Goal: Task Accomplishment & Management: Complete application form

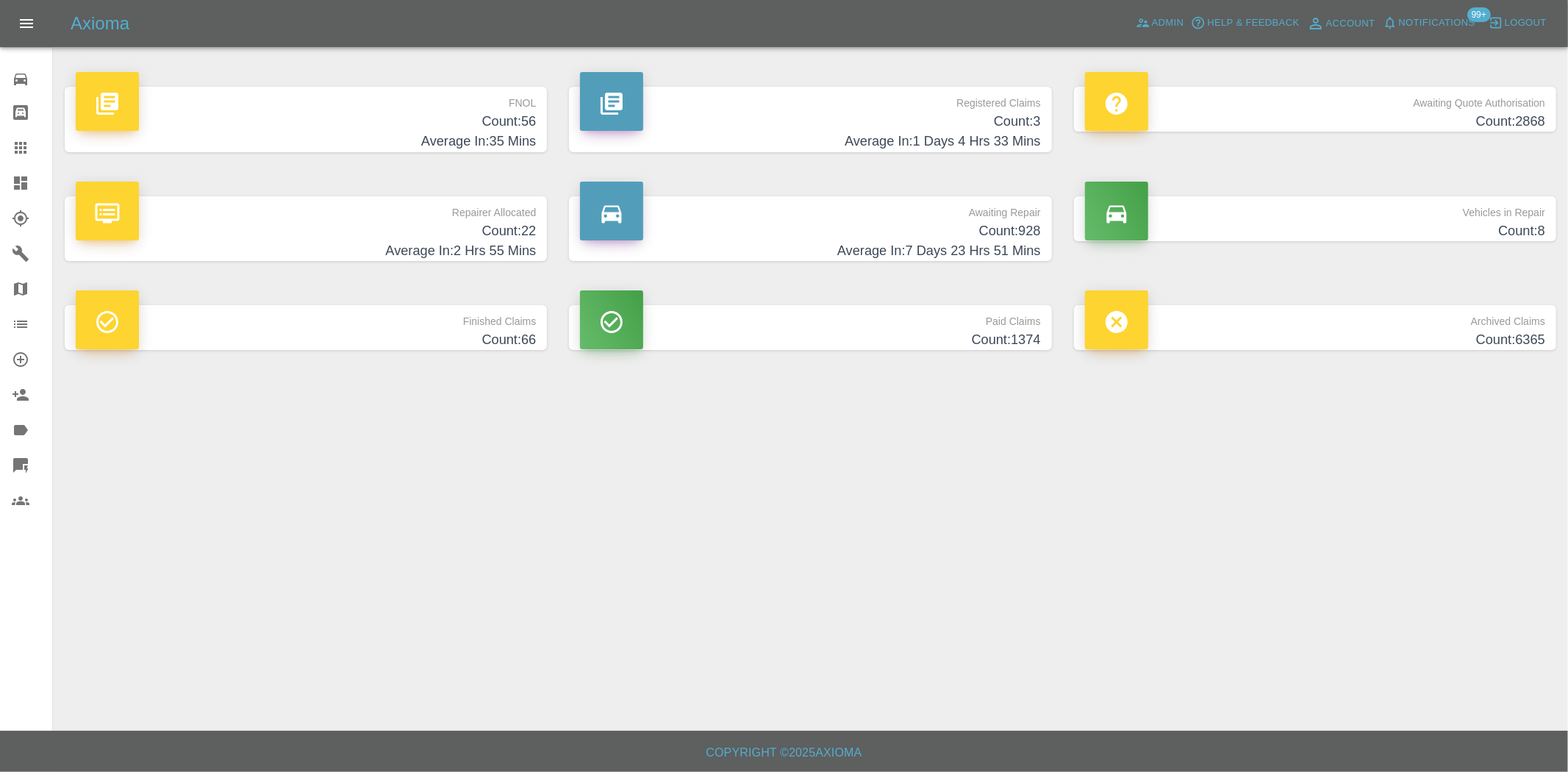
click at [991, 109] on p "Registered Claims" at bounding box center [809, 99] width 460 height 25
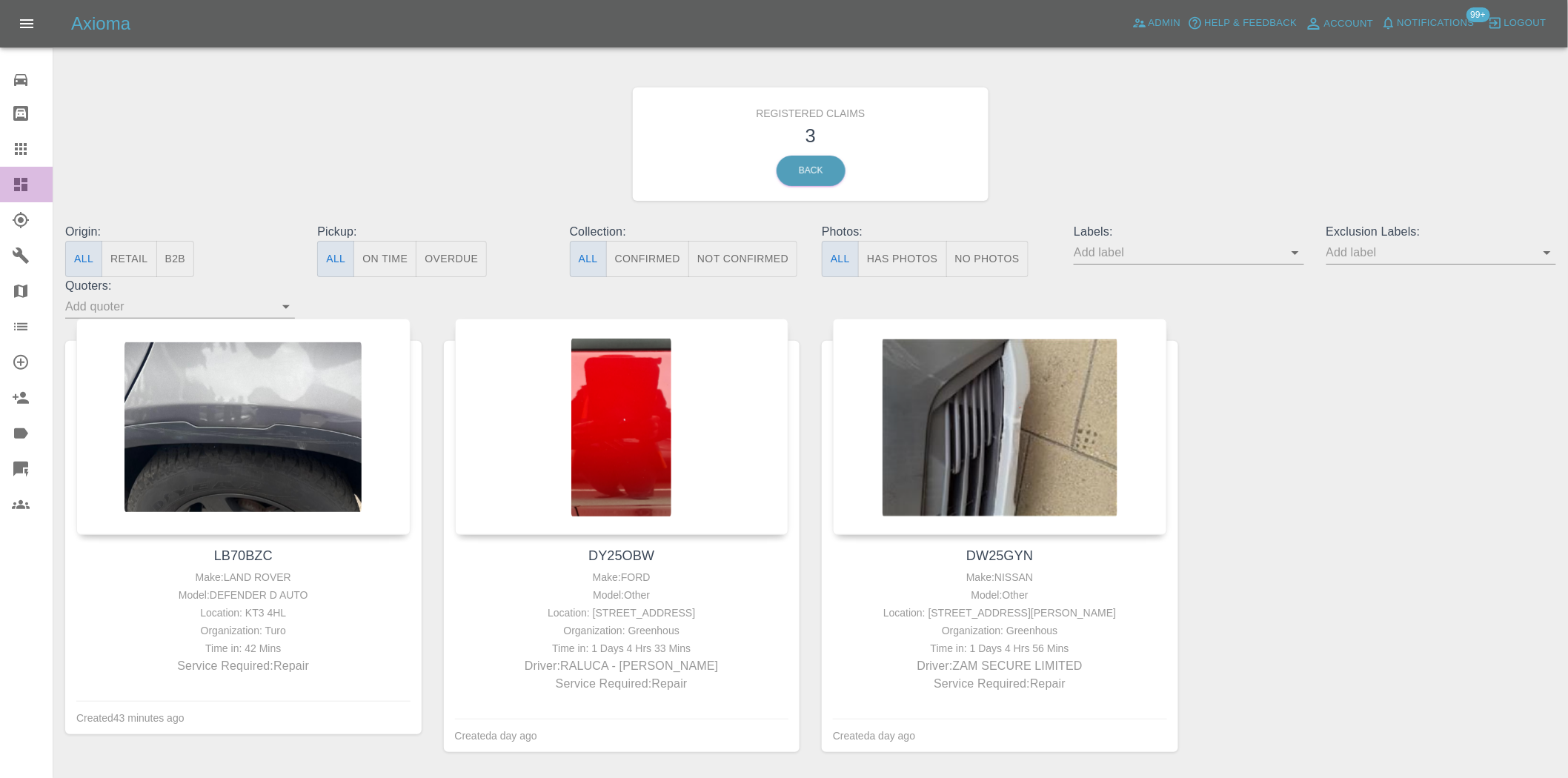
click at [27, 178] on div at bounding box center [33, 185] width 42 height 18
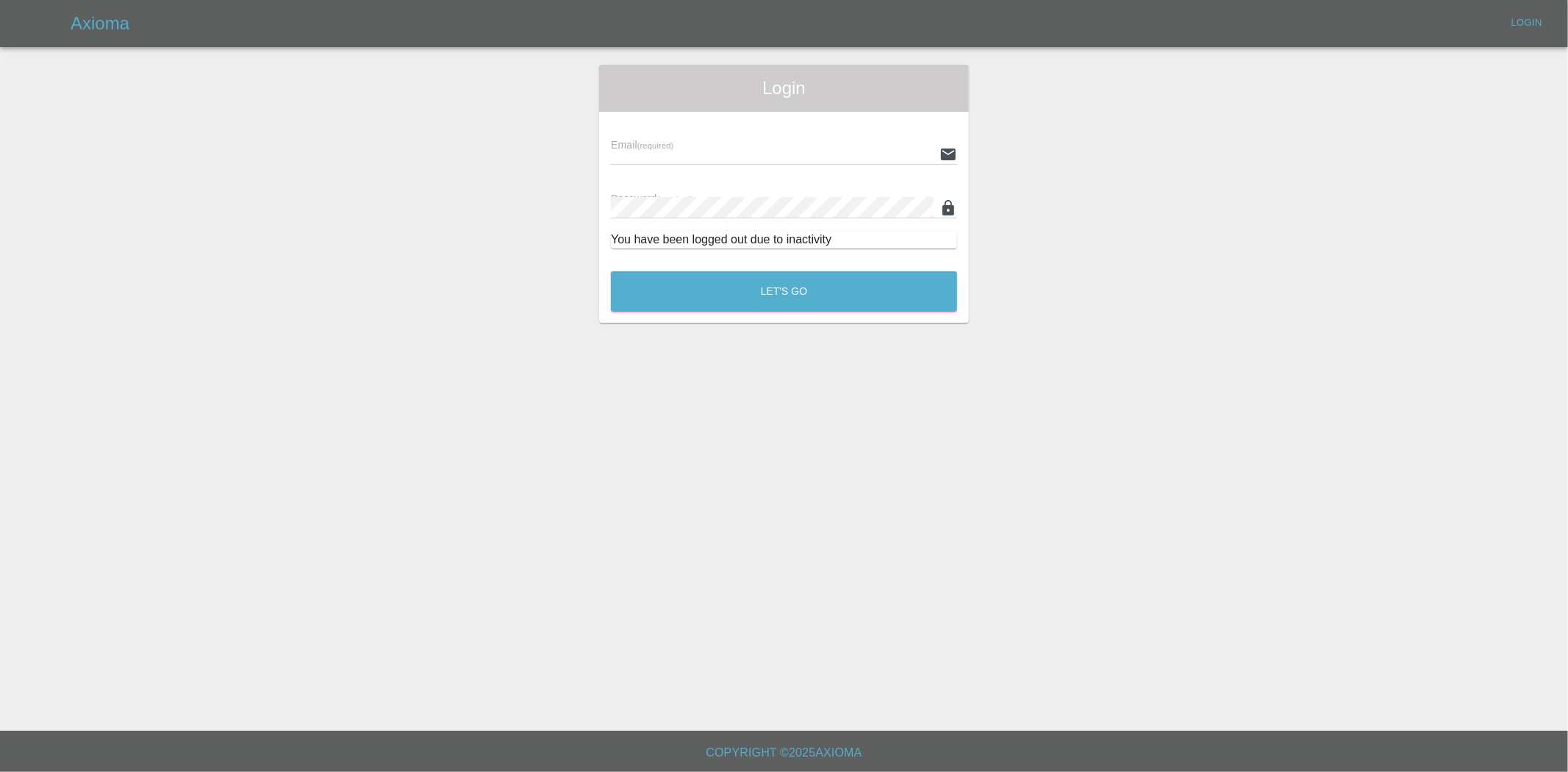
type input "[EMAIL_ADDRESS][DOMAIN_NAME]"
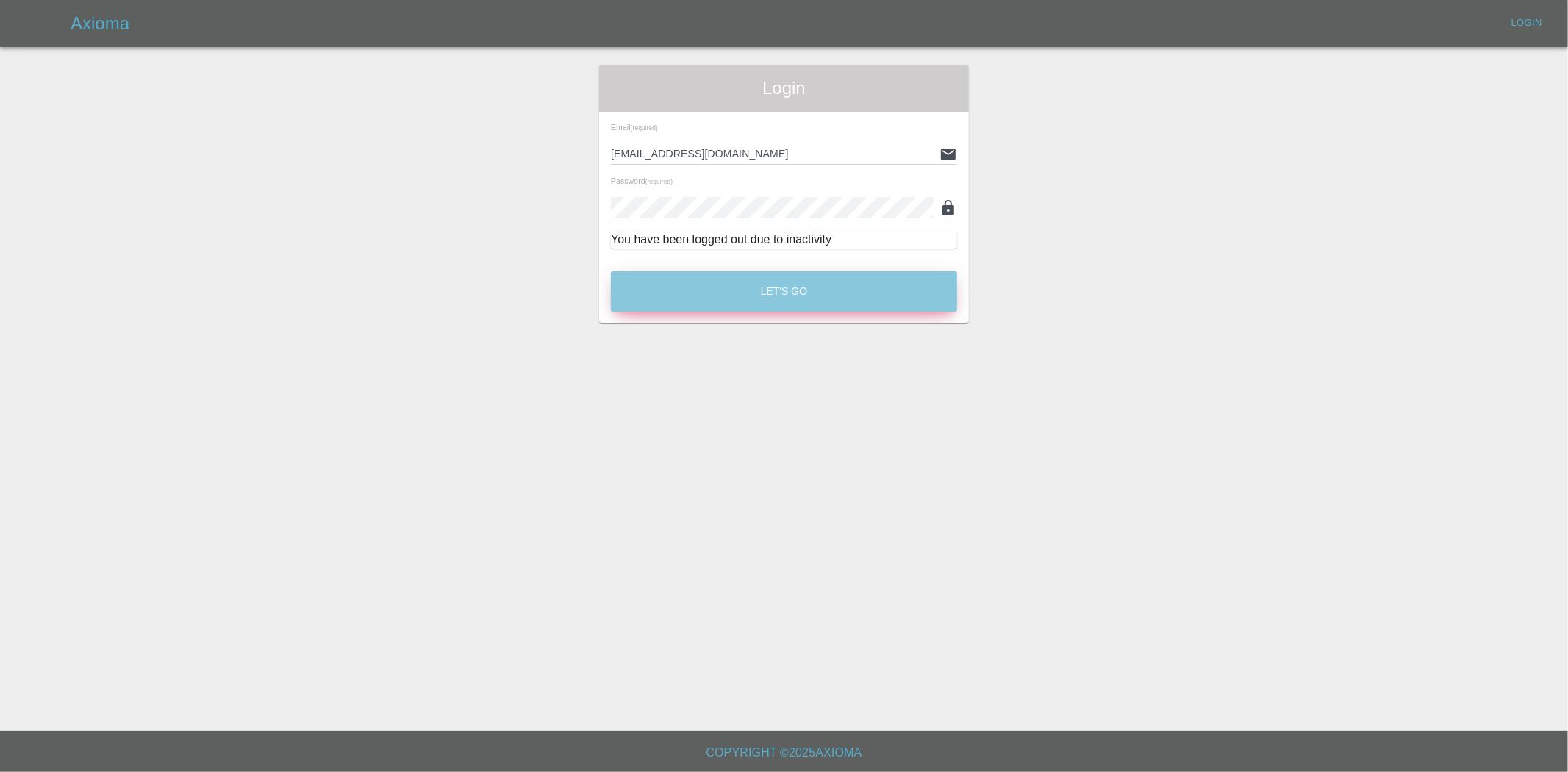
drag, startPoint x: 824, startPoint y: 296, endPoint x: 495, endPoint y: 44, distance: 414.4
click at [823, 295] on button "Let's Go" at bounding box center [784, 291] width 347 height 40
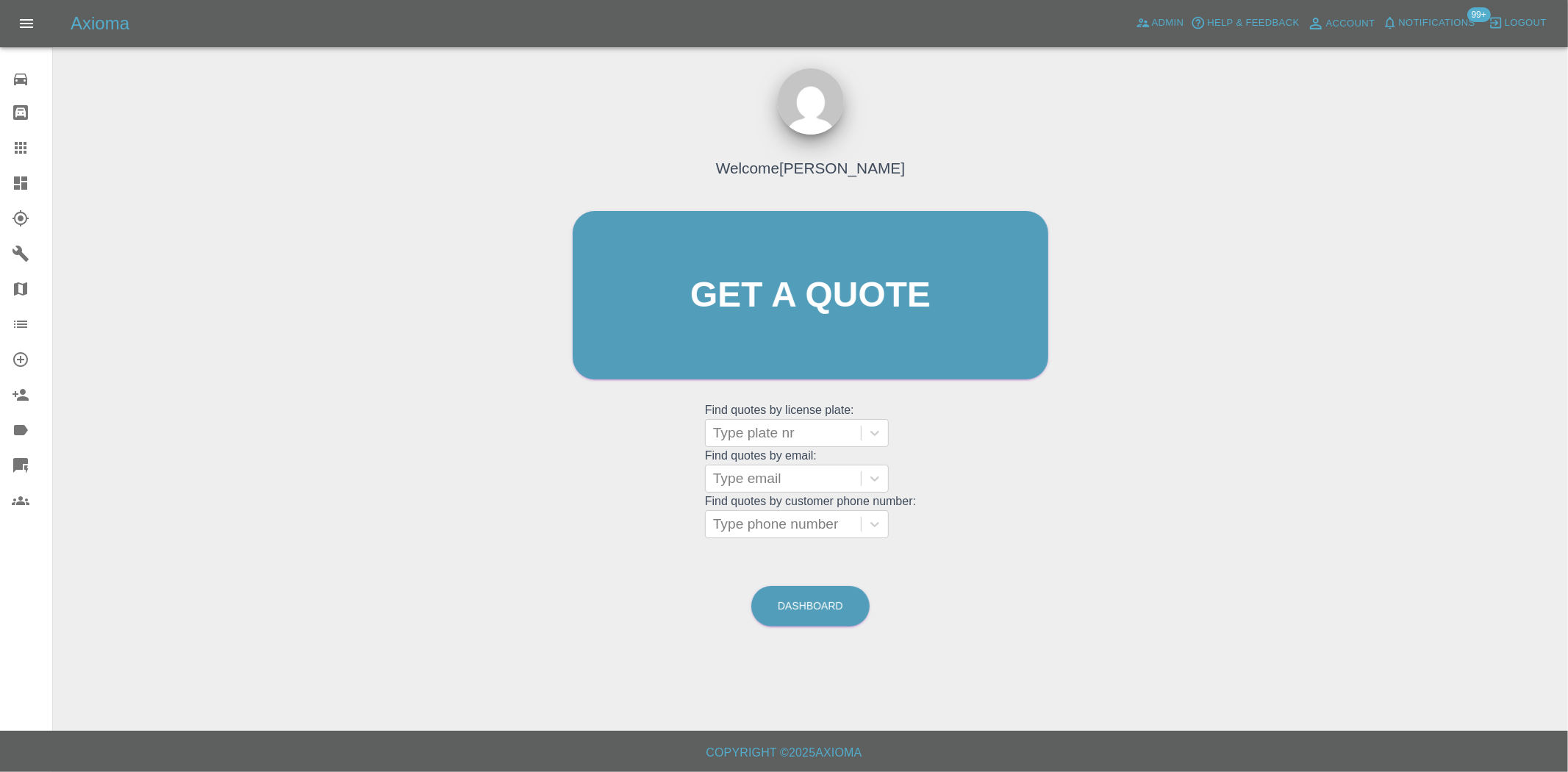
click at [22, 184] on icon at bounding box center [21, 183] width 13 height 13
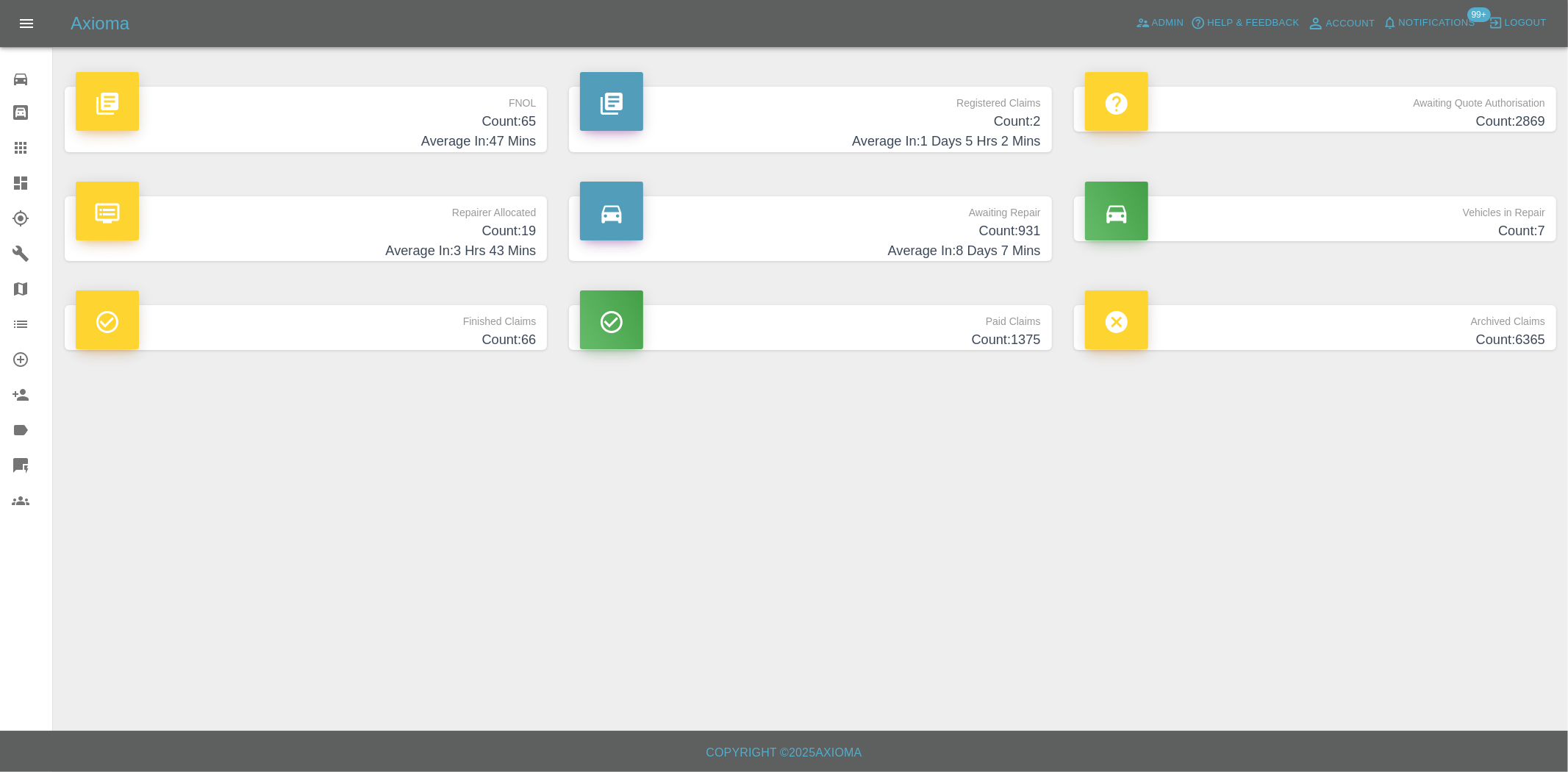
click at [472, 113] on h4 "Count: 65" at bounding box center [305, 121] width 460 height 20
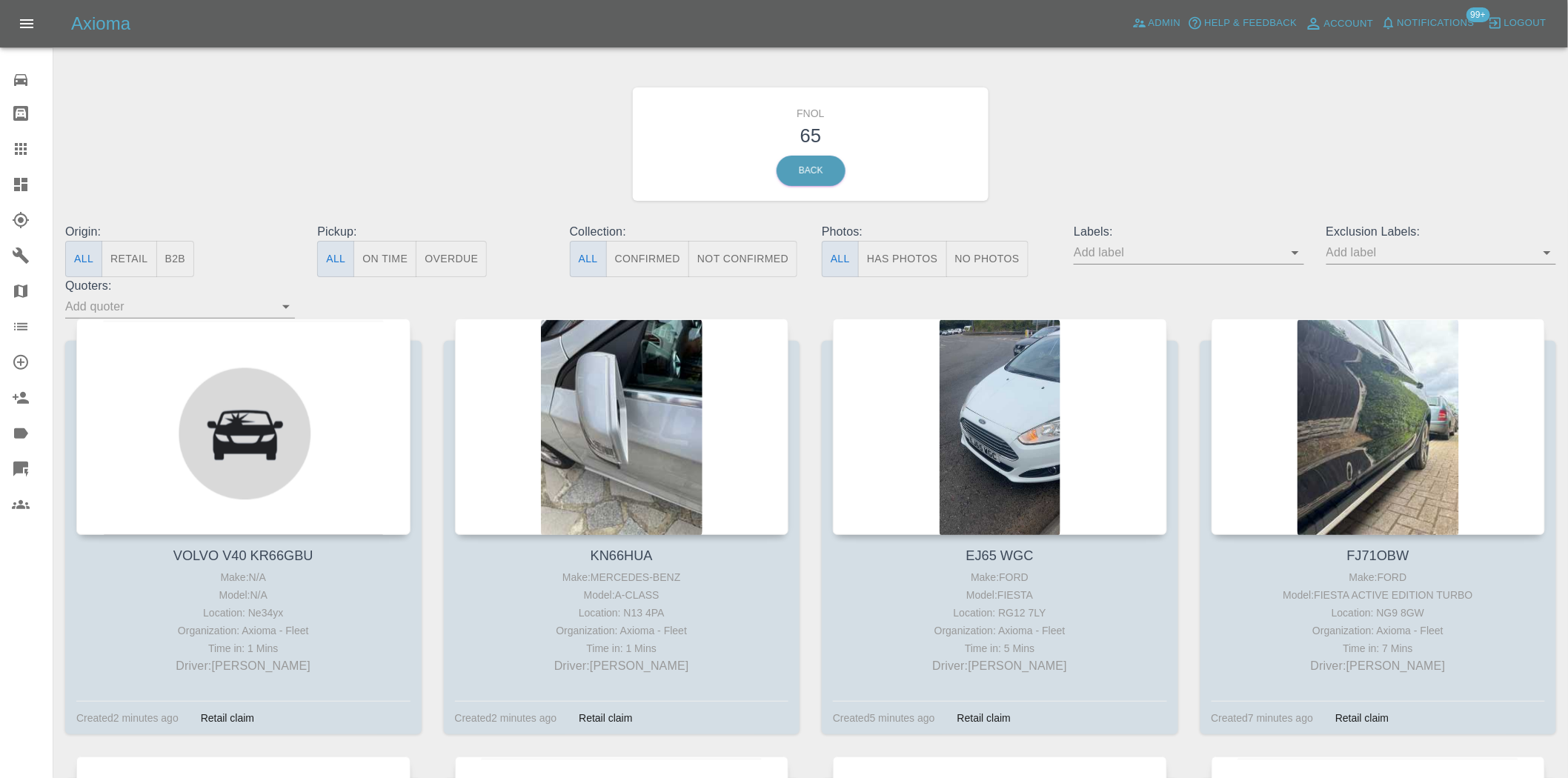
click at [898, 268] on button "Has Photos" at bounding box center [903, 259] width 89 height 36
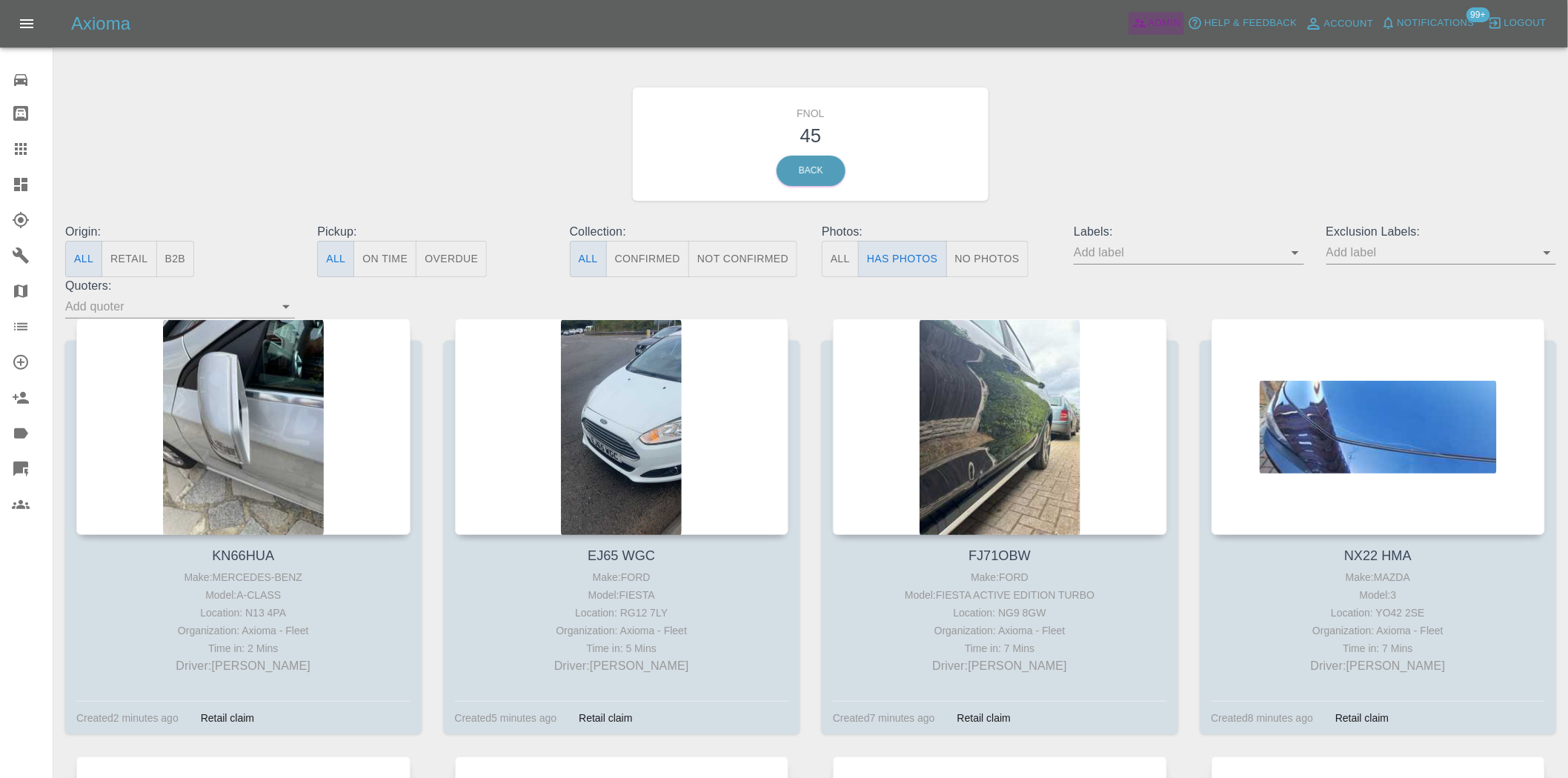
click at [1162, 19] on span "Admin" at bounding box center [1165, 23] width 33 height 17
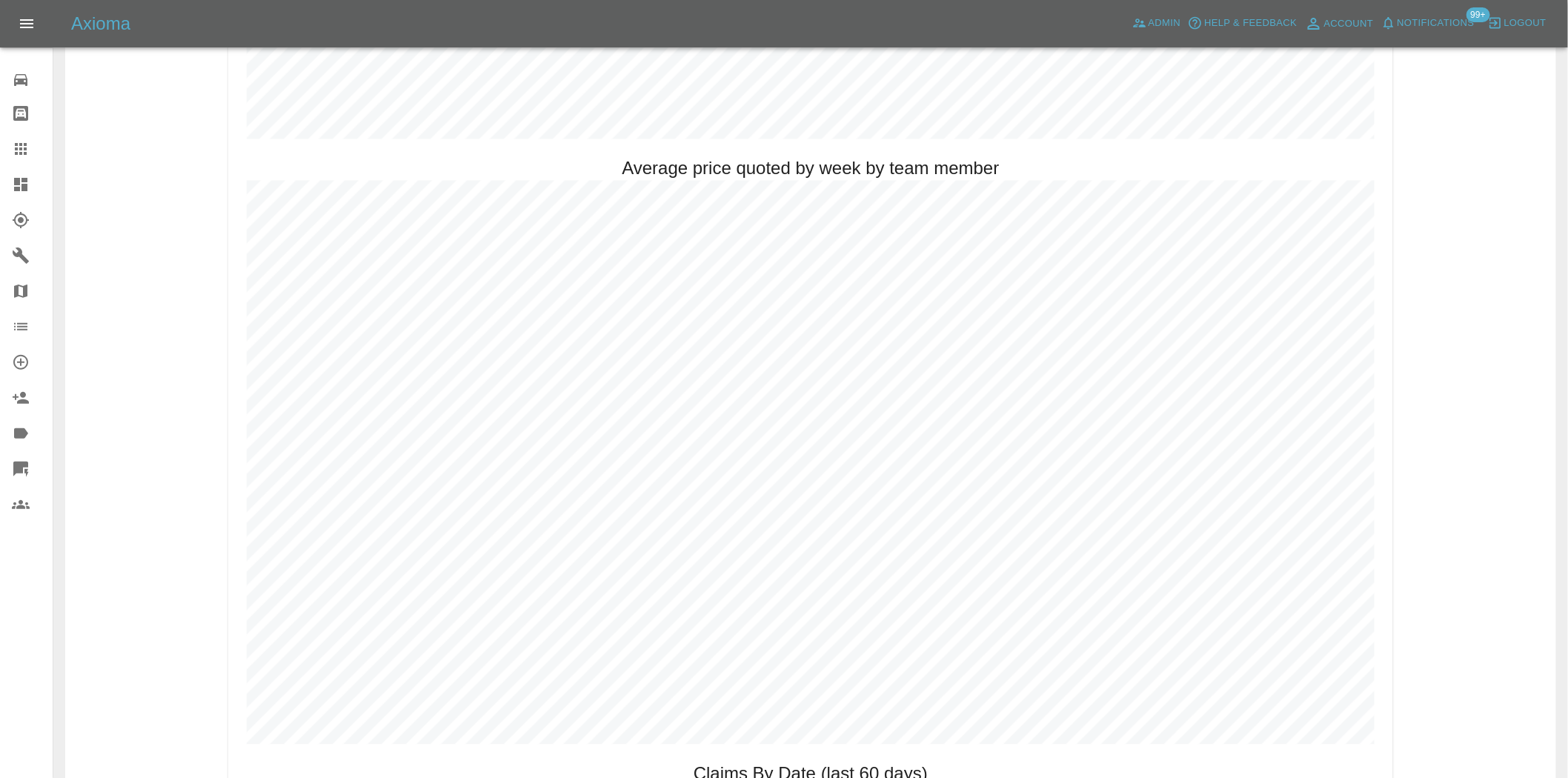
scroll to position [1399, 0]
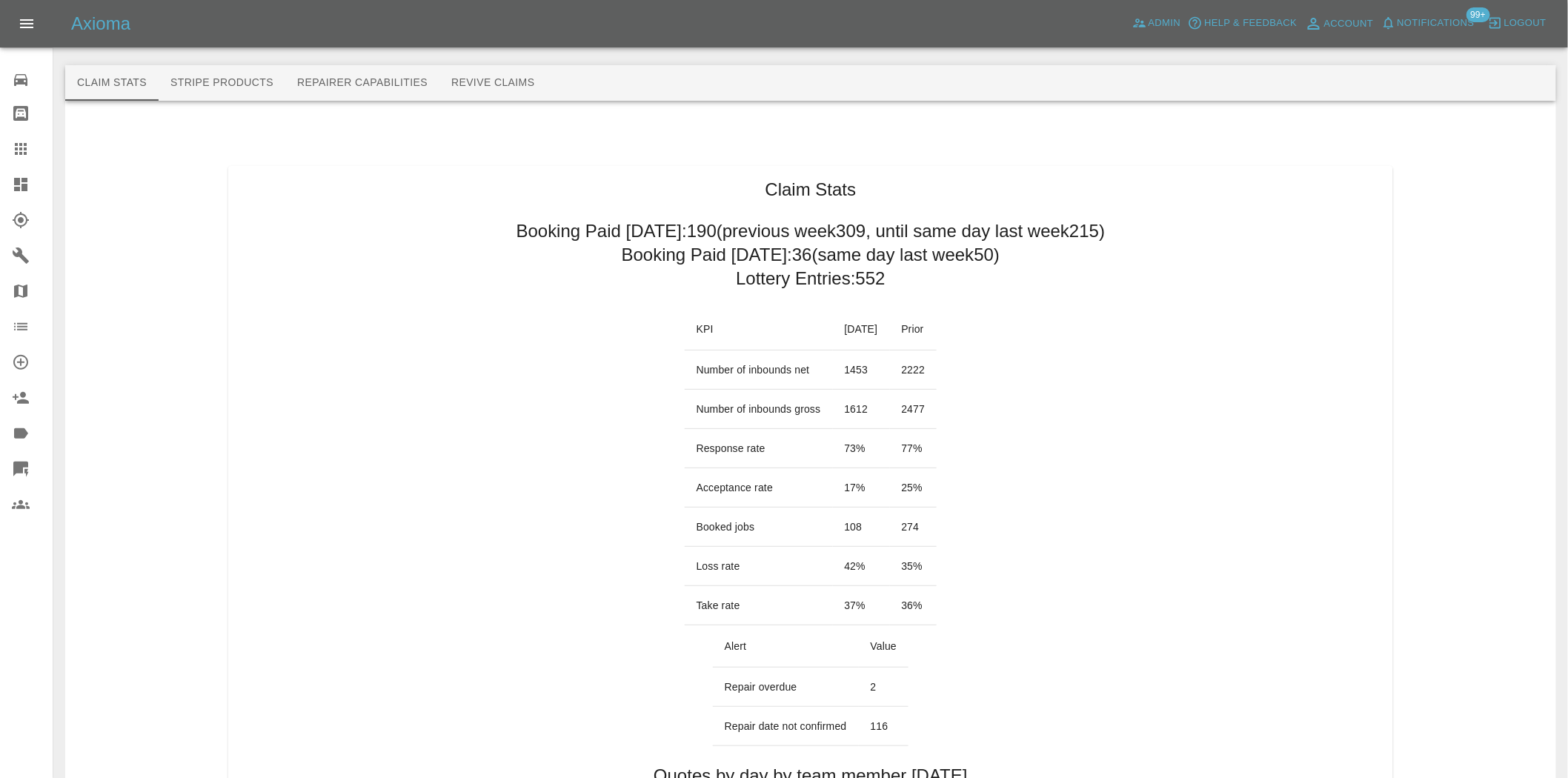
scroll to position [576, 0]
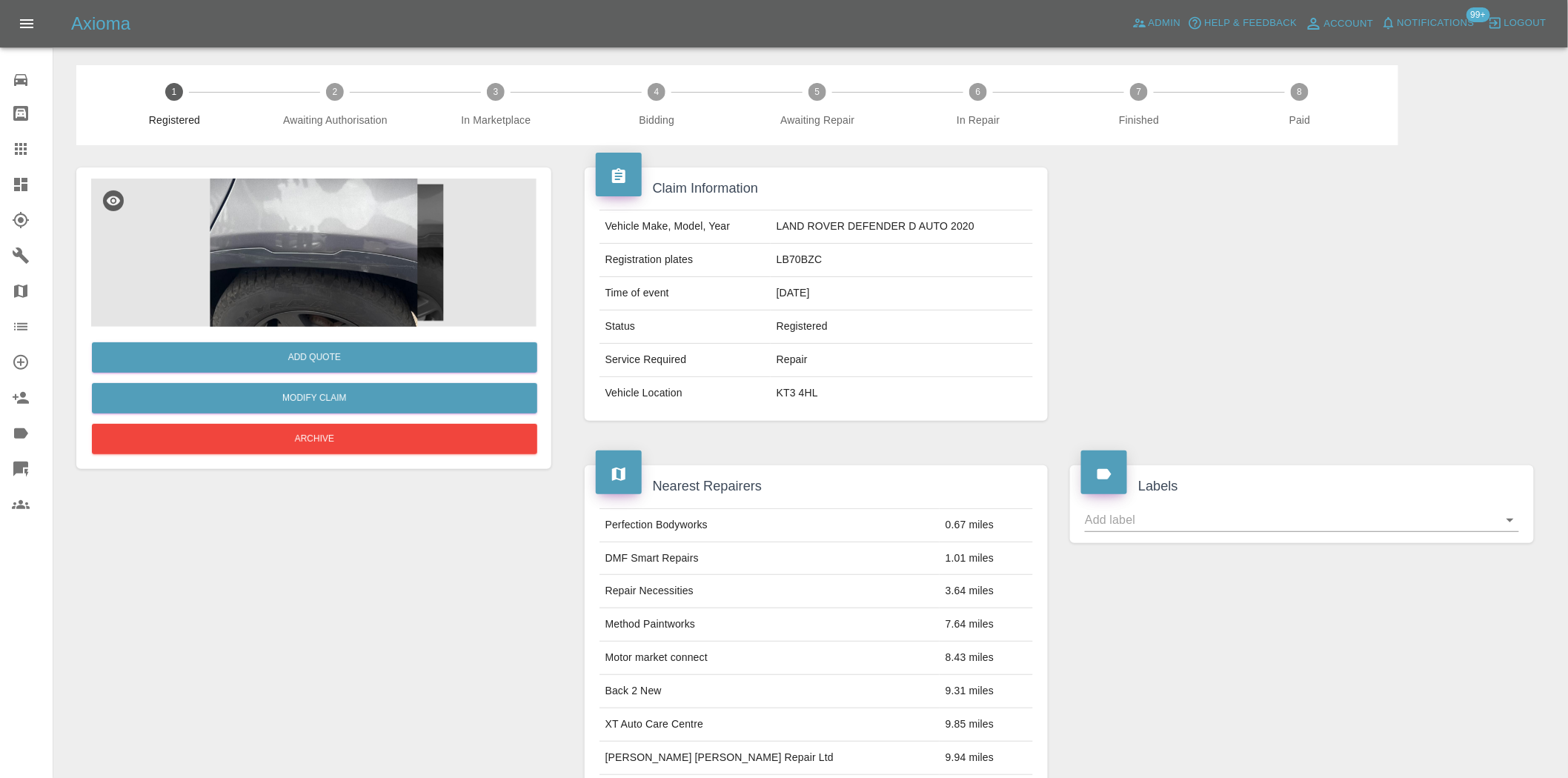
click at [366, 240] on img at bounding box center [314, 253] width 445 height 148
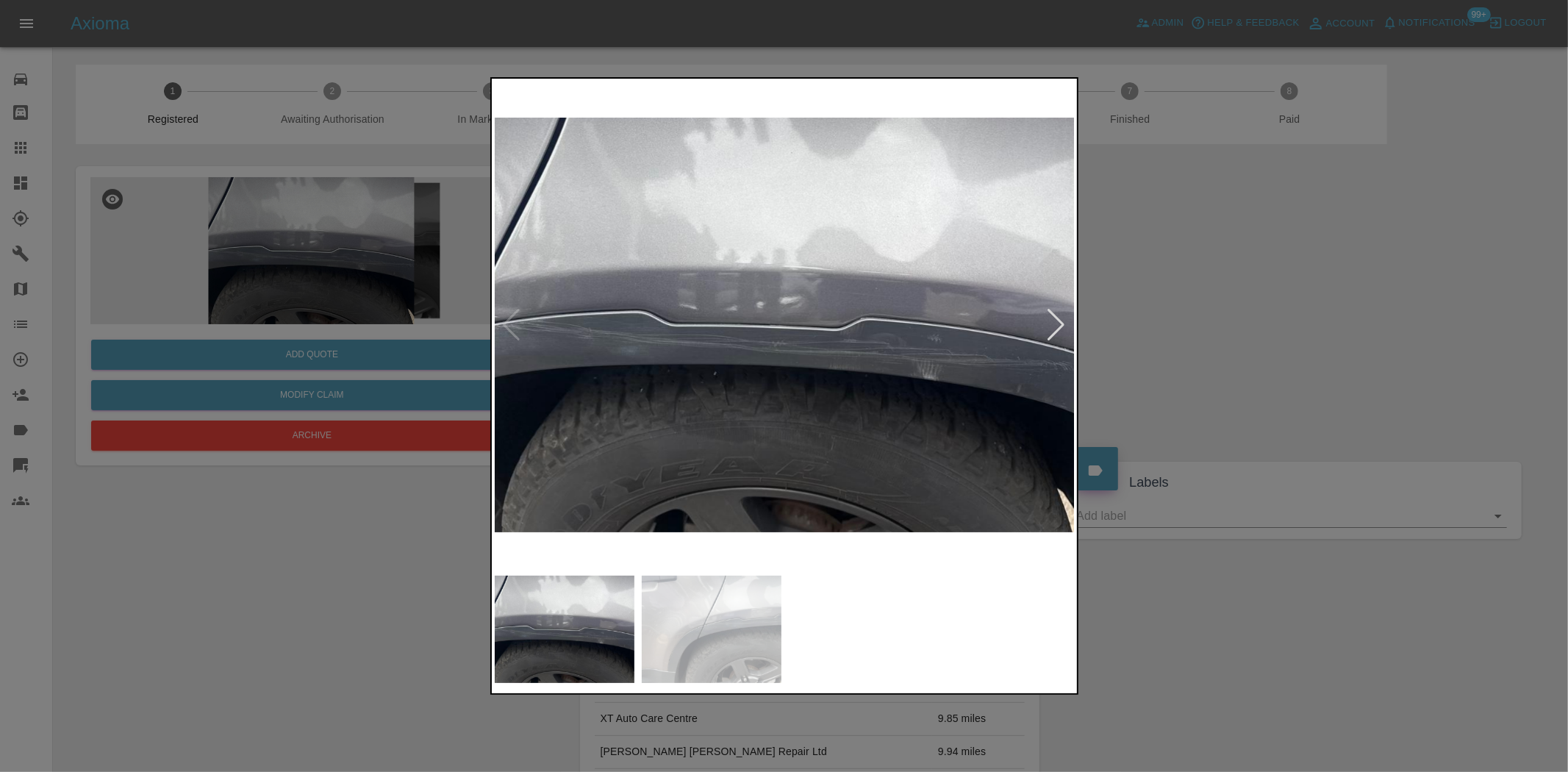
click at [814, 351] on img at bounding box center [784, 325] width 581 height 486
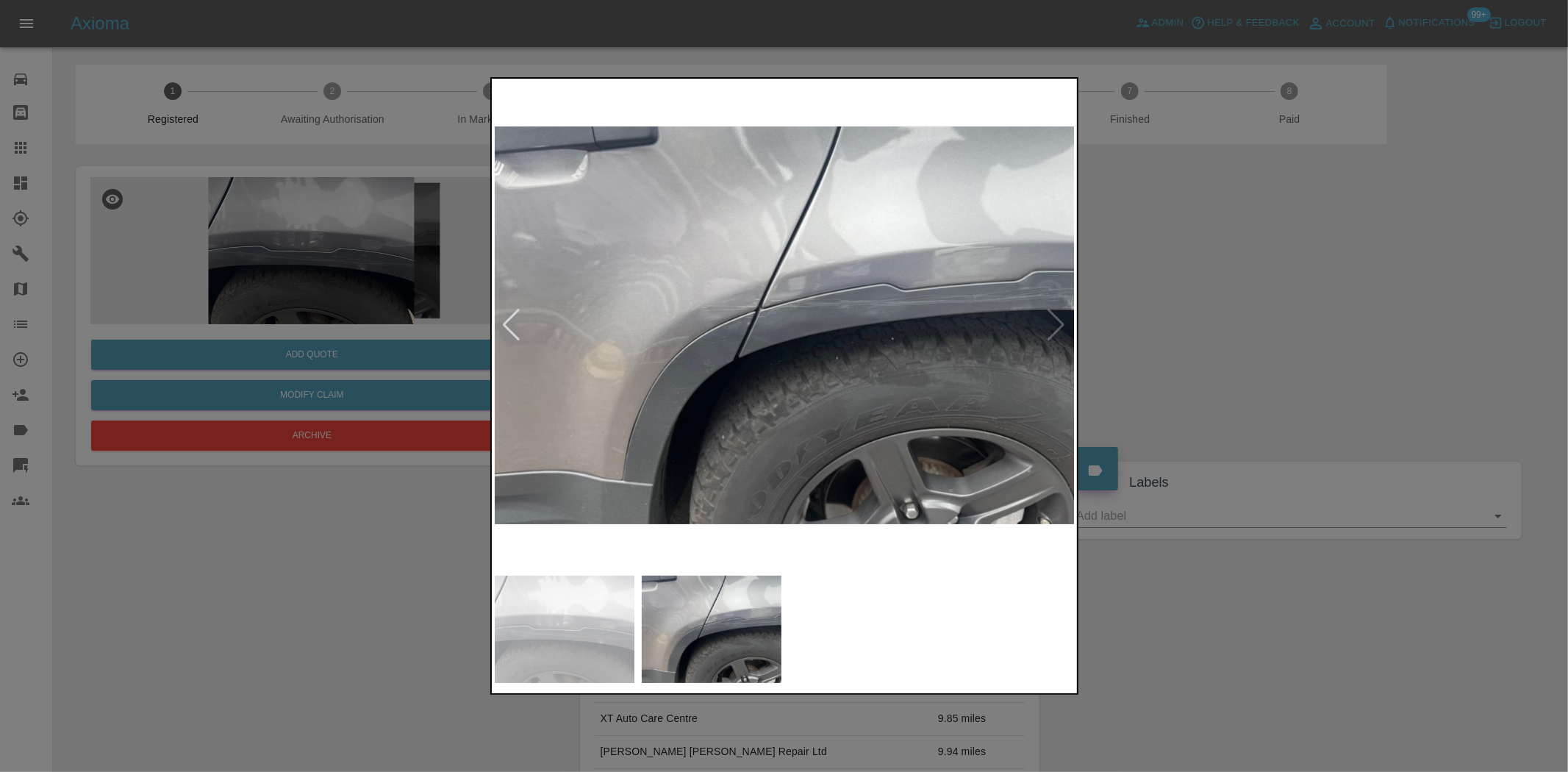
click at [795, 362] on img at bounding box center [784, 325] width 581 height 486
click at [864, 307] on img at bounding box center [784, 325] width 581 height 486
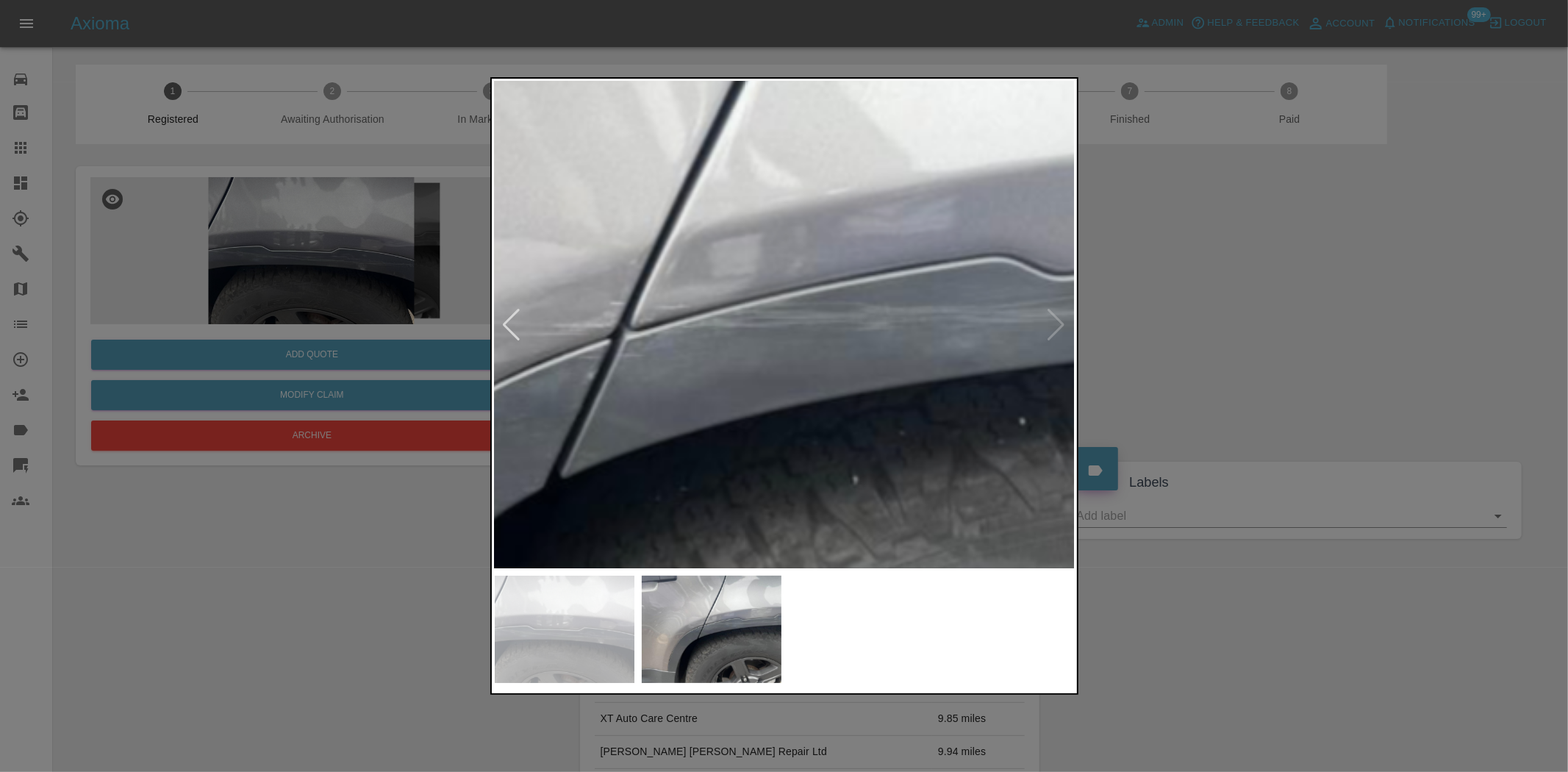
click at [901, 333] on img at bounding box center [699, 380] width 1742 height 1461
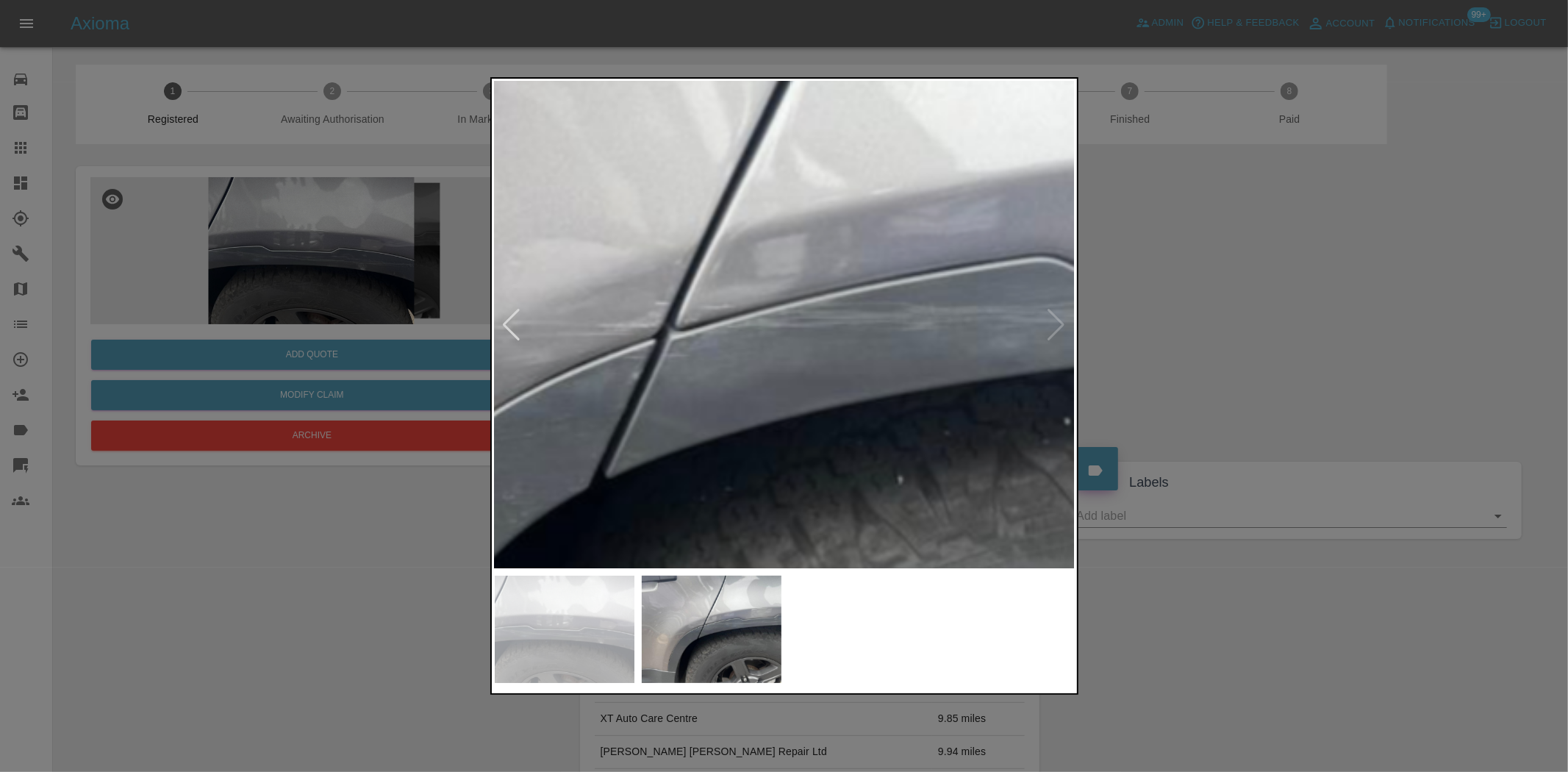
click at [895, 339] on img at bounding box center [744, 380] width 1742 height 1461
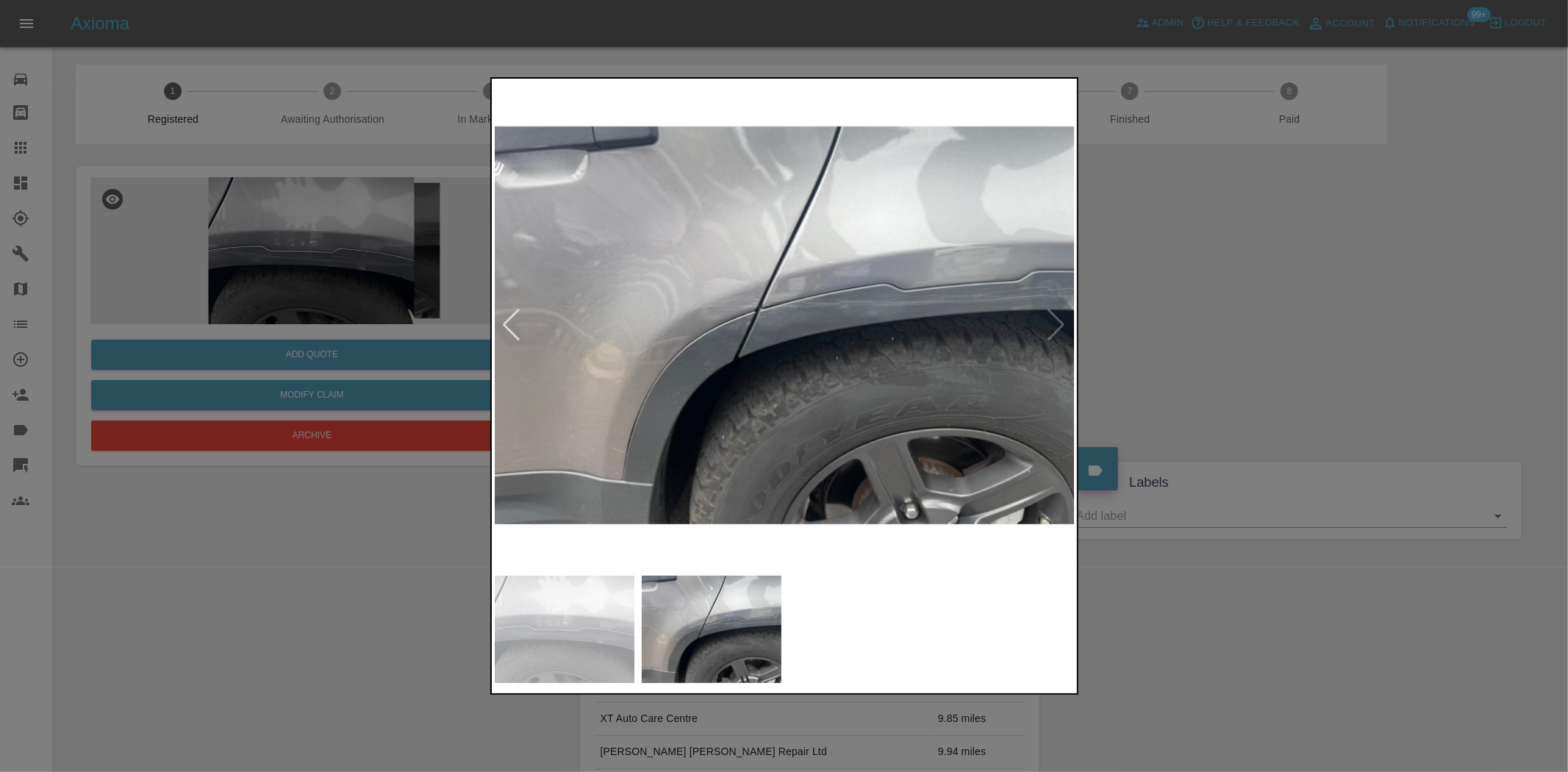
click at [934, 358] on img at bounding box center [784, 325] width 581 height 486
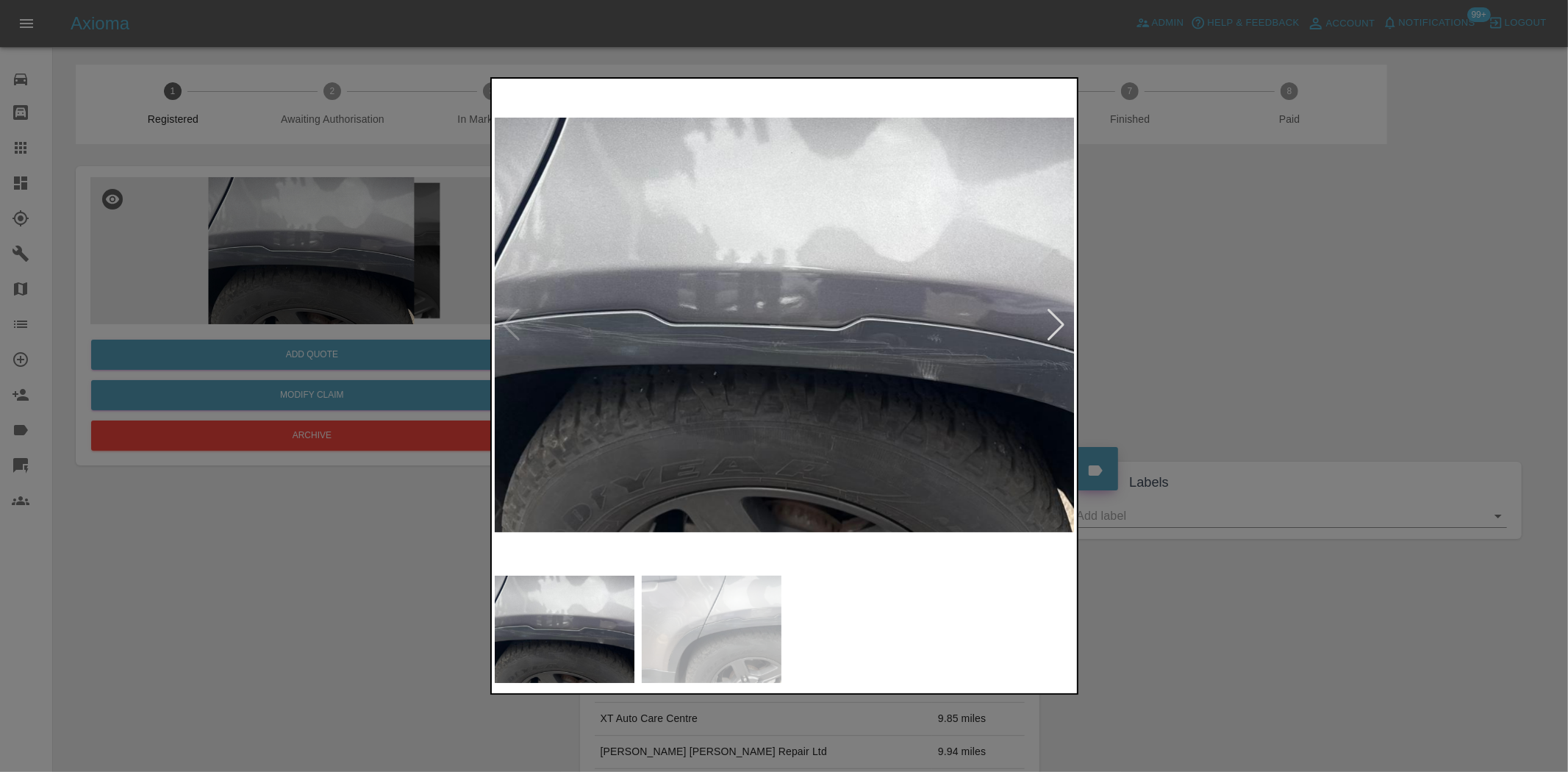
click at [798, 333] on img at bounding box center [784, 325] width 581 height 486
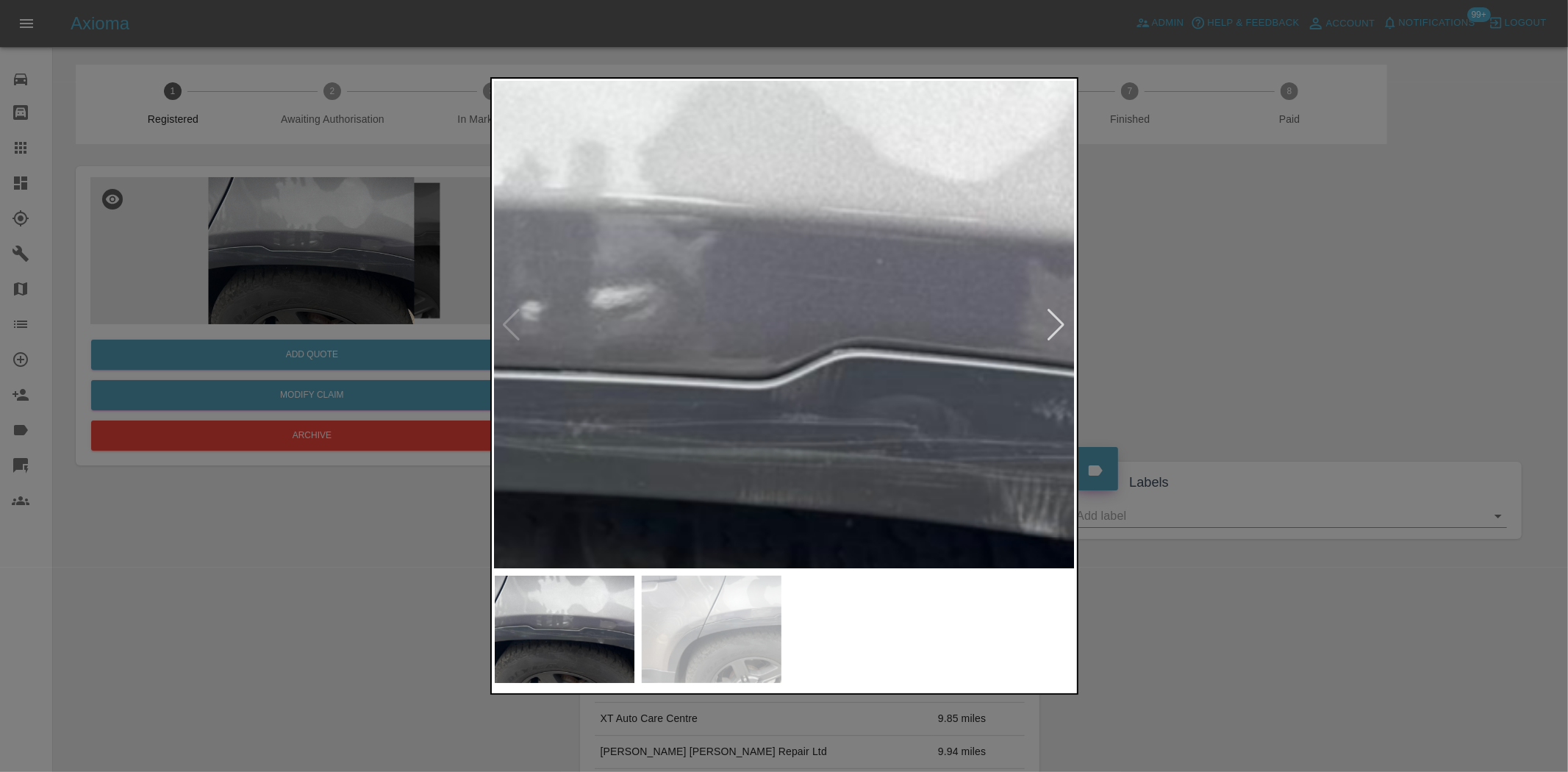
click at [583, 337] on img at bounding box center [605, 371] width 1742 height 1461
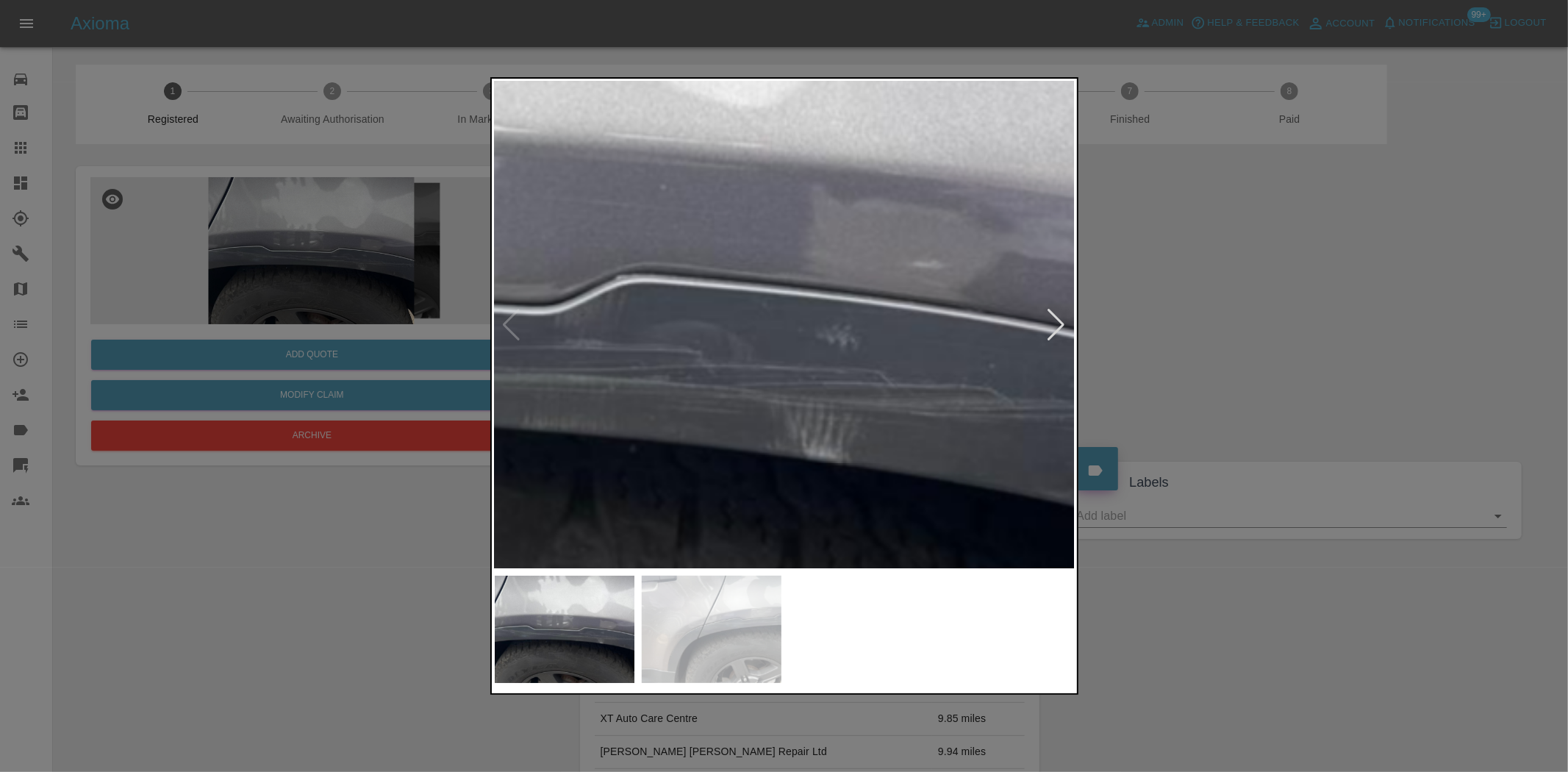
click at [651, 339] on img at bounding box center [389, 297] width 1742 height 1461
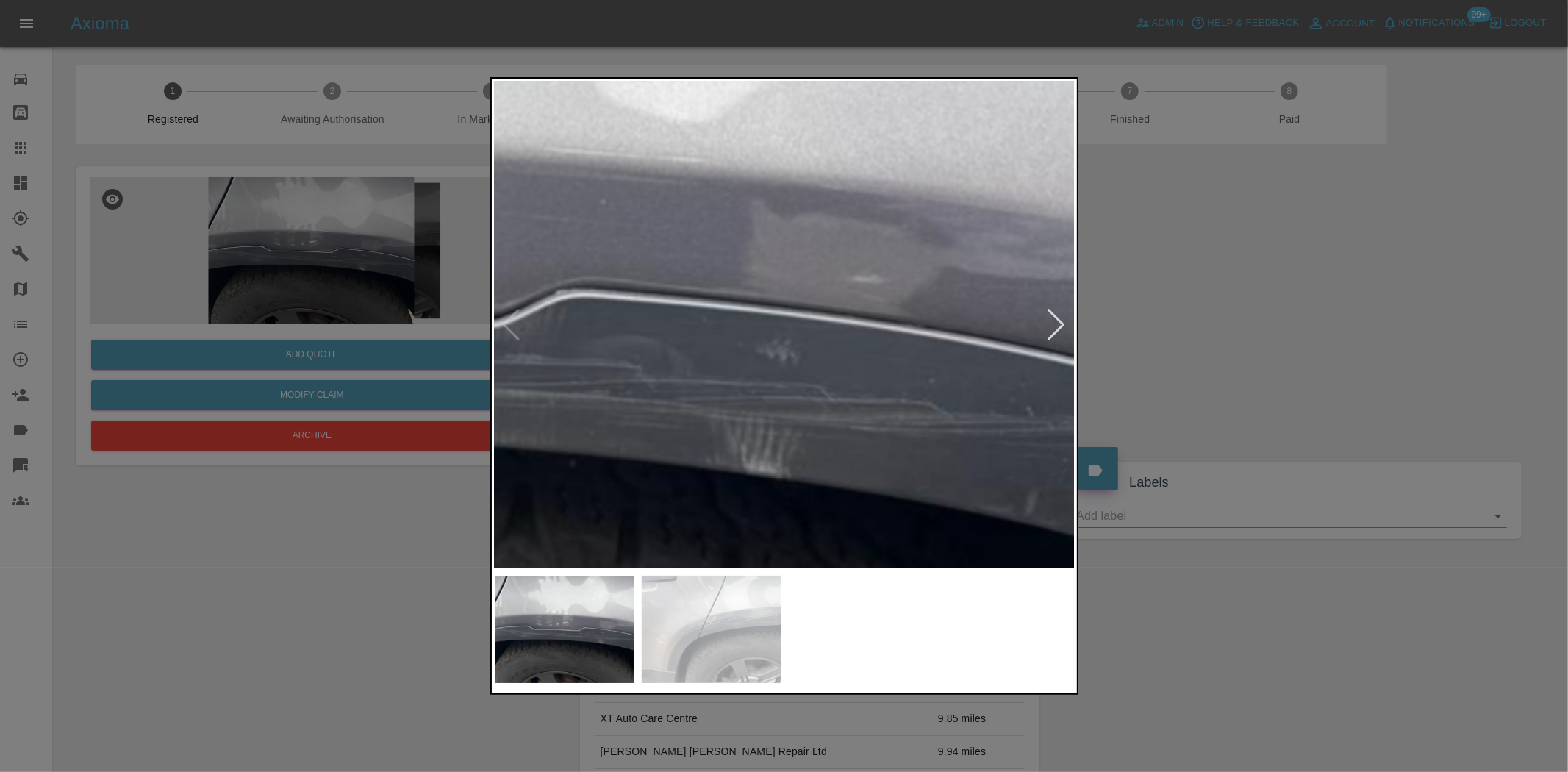
click at [880, 359] on img at bounding box center [329, 311] width 1742 height 1461
click at [965, 366] on img at bounding box center [345, 311] width 1742 height 1461
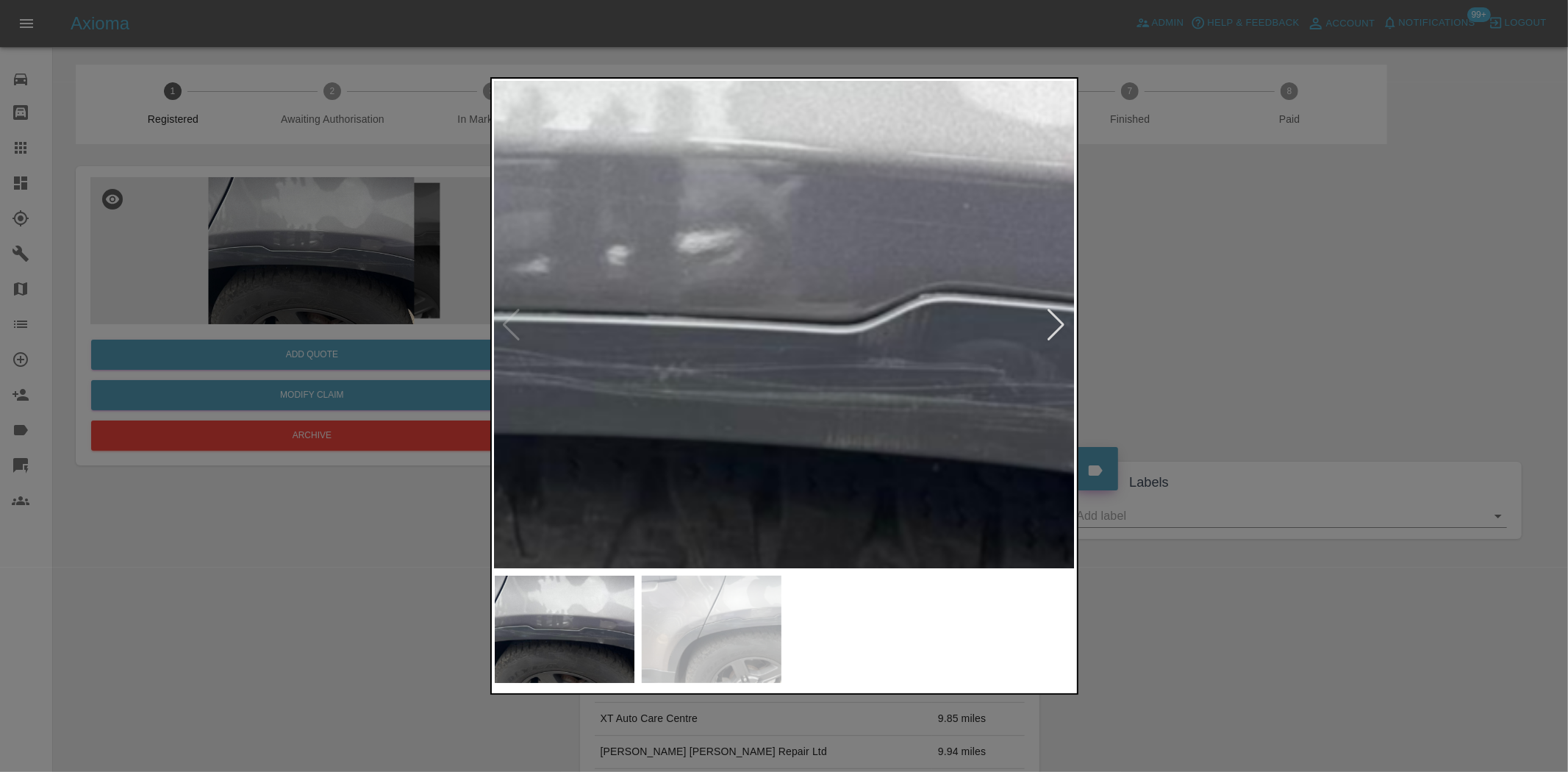
click at [909, 376] on img at bounding box center [692, 315] width 1742 height 1461
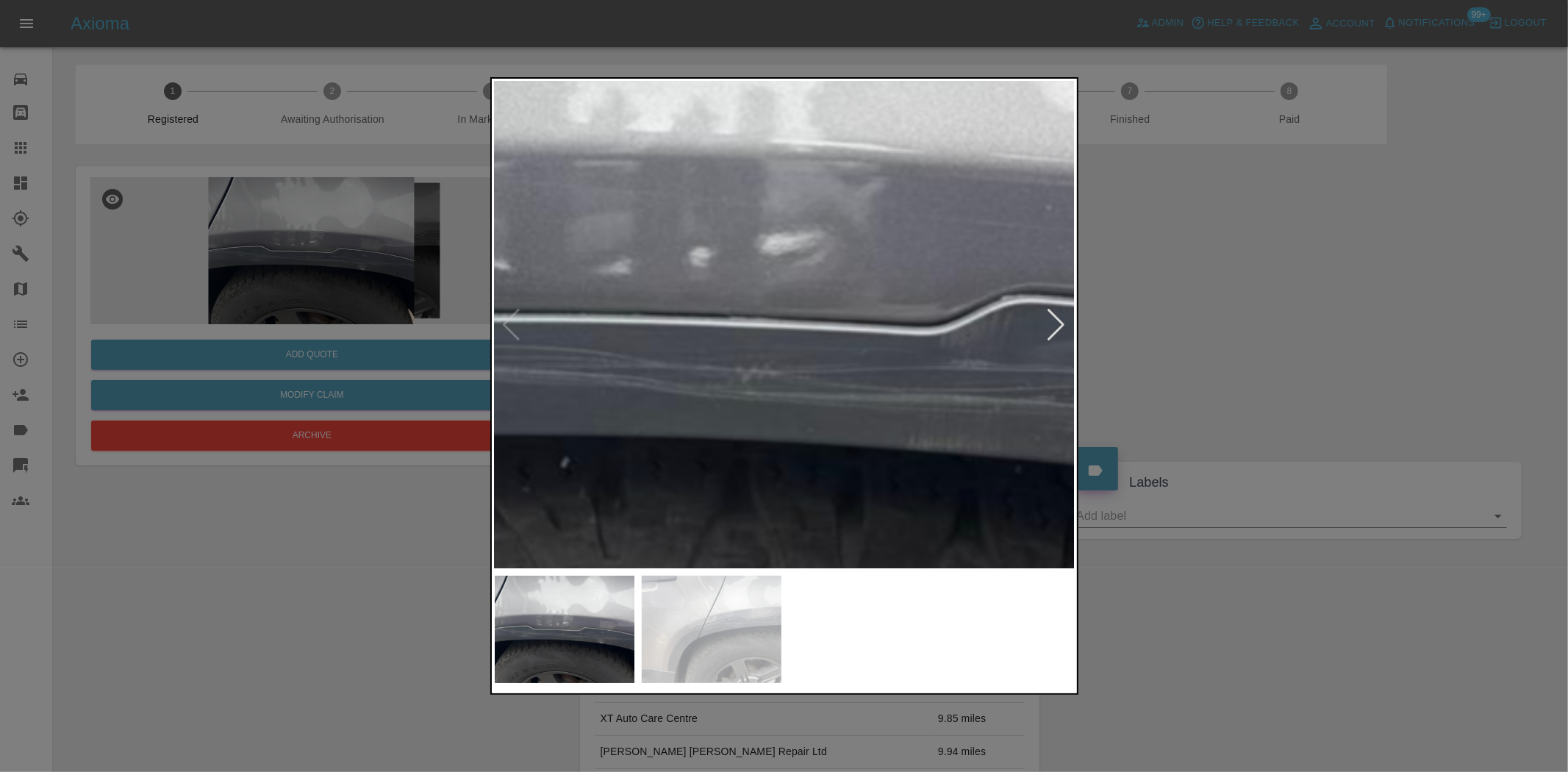
click at [853, 383] on img at bounding box center [774, 316] width 1742 height 1461
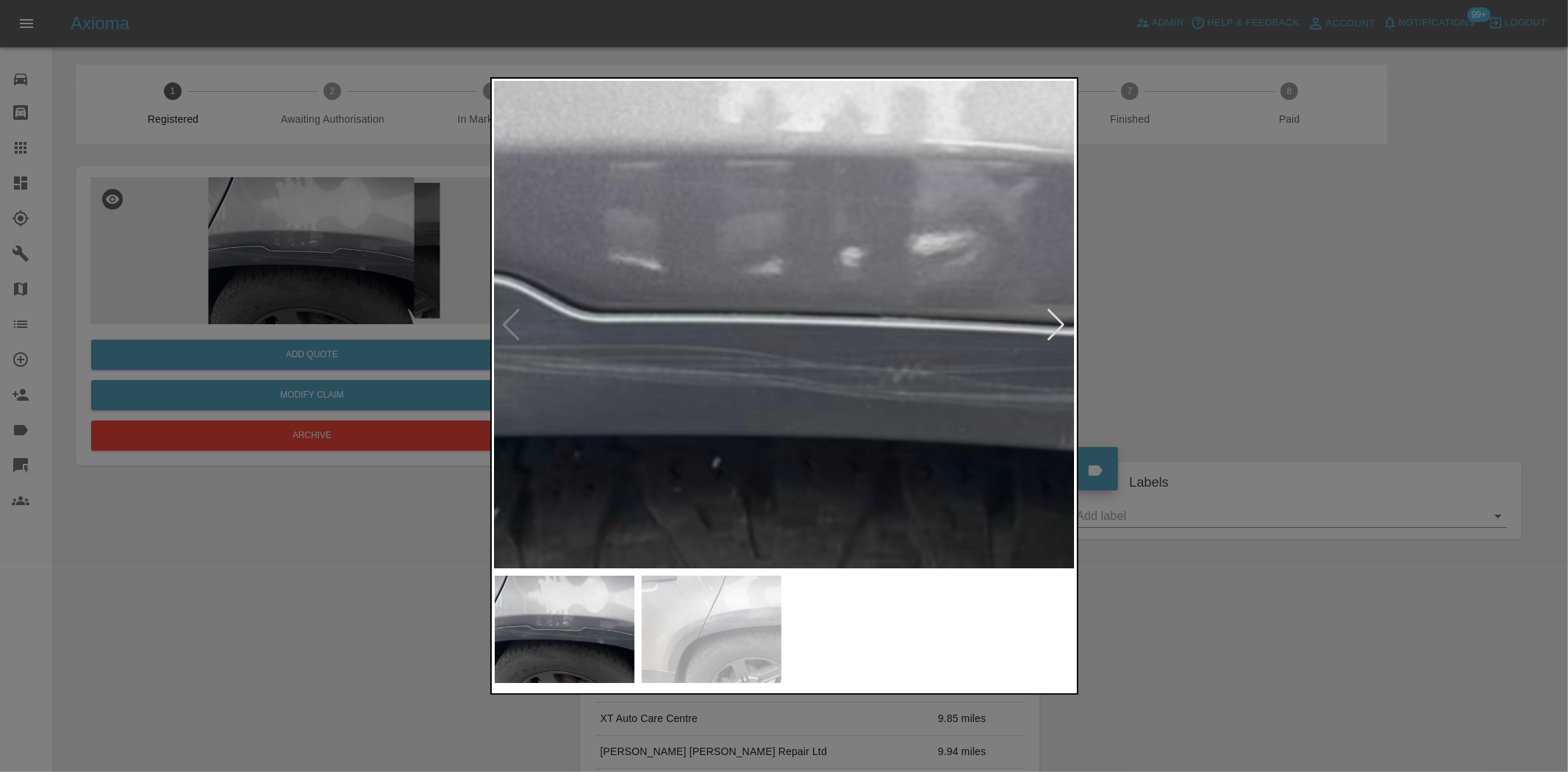
click at [826, 381] on img at bounding box center [926, 316] width 1742 height 1461
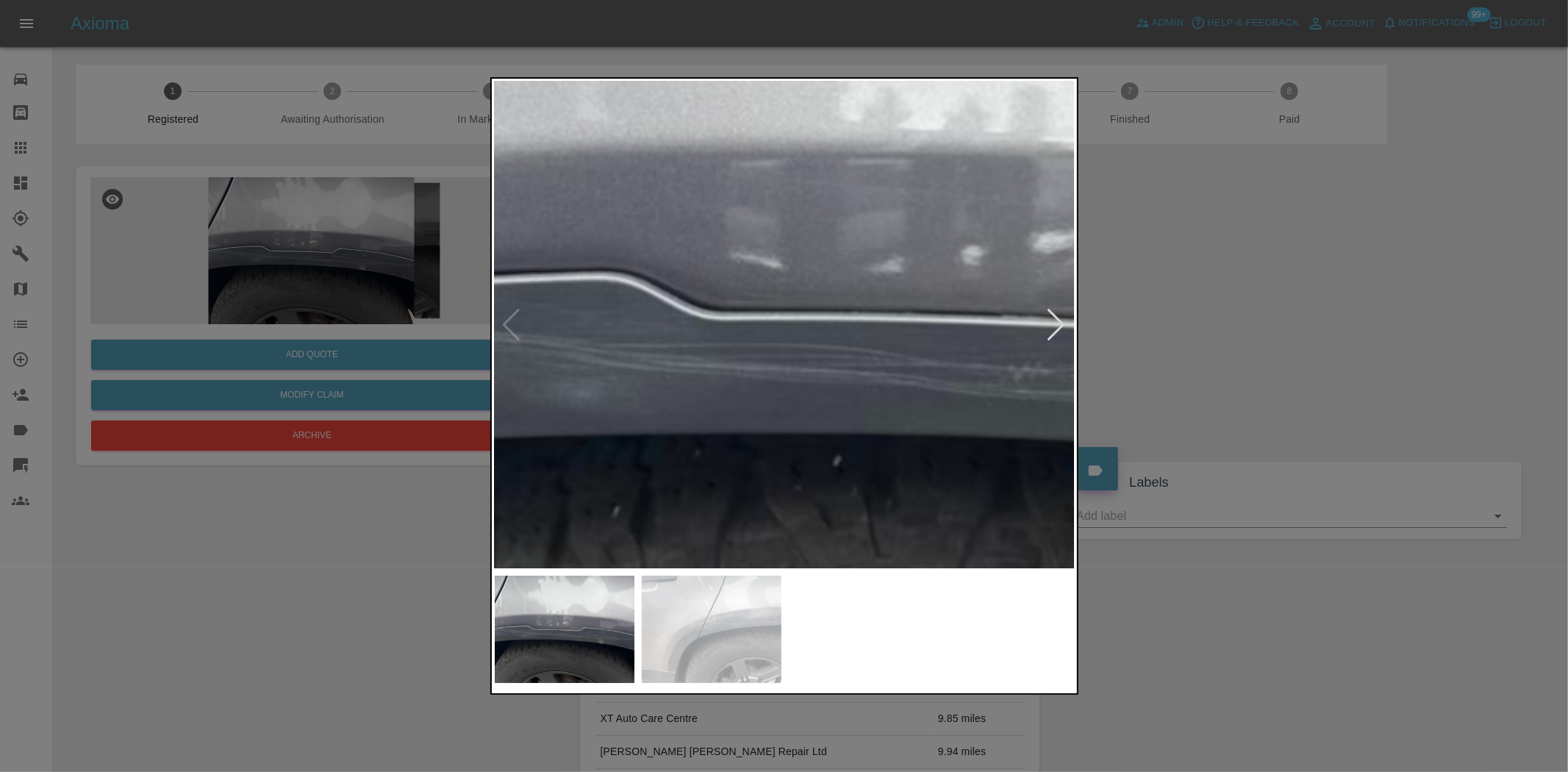
click at [739, 374] on img at bounding box center [1047, 315] width 1742 height 1461
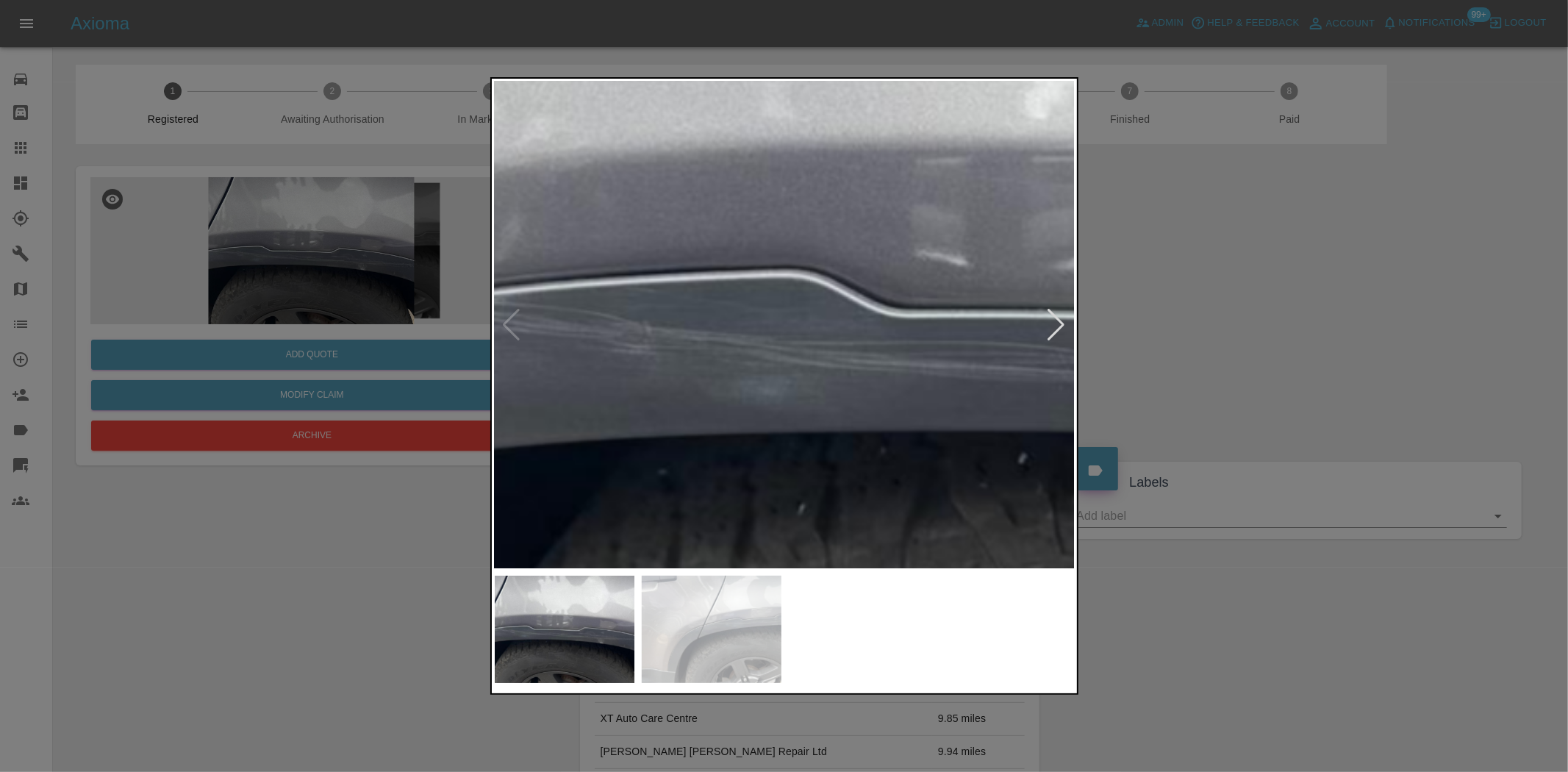
click at [745, 386] on img at bounding box center [1232, 313] width 1742 height 1461
click at [812, 394] on img at bounding box center [1253, 313] width 1742 height 1461
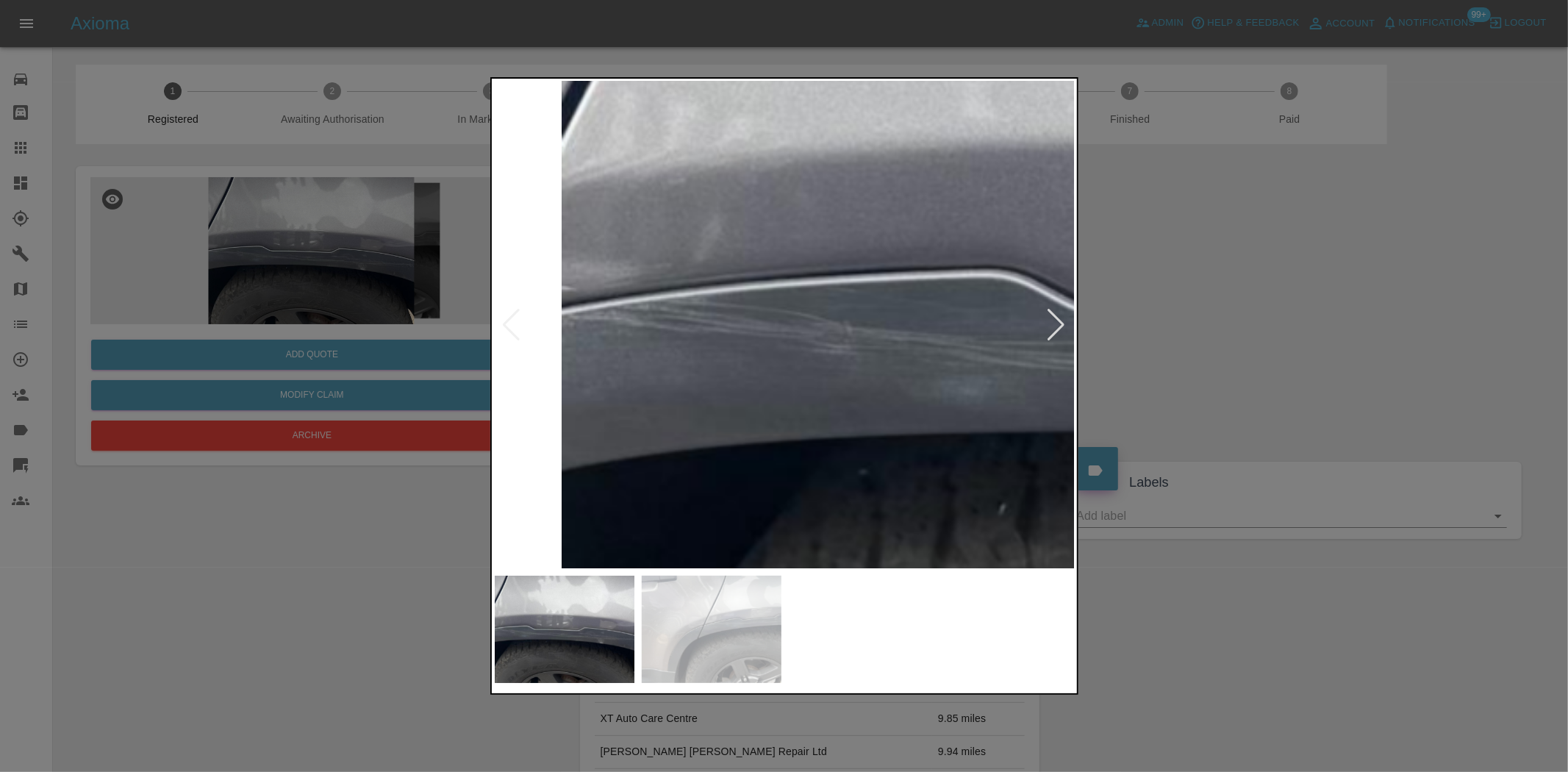
click at [779, 400] on img at bounding box center [1433, 313] width 1742 height 1461
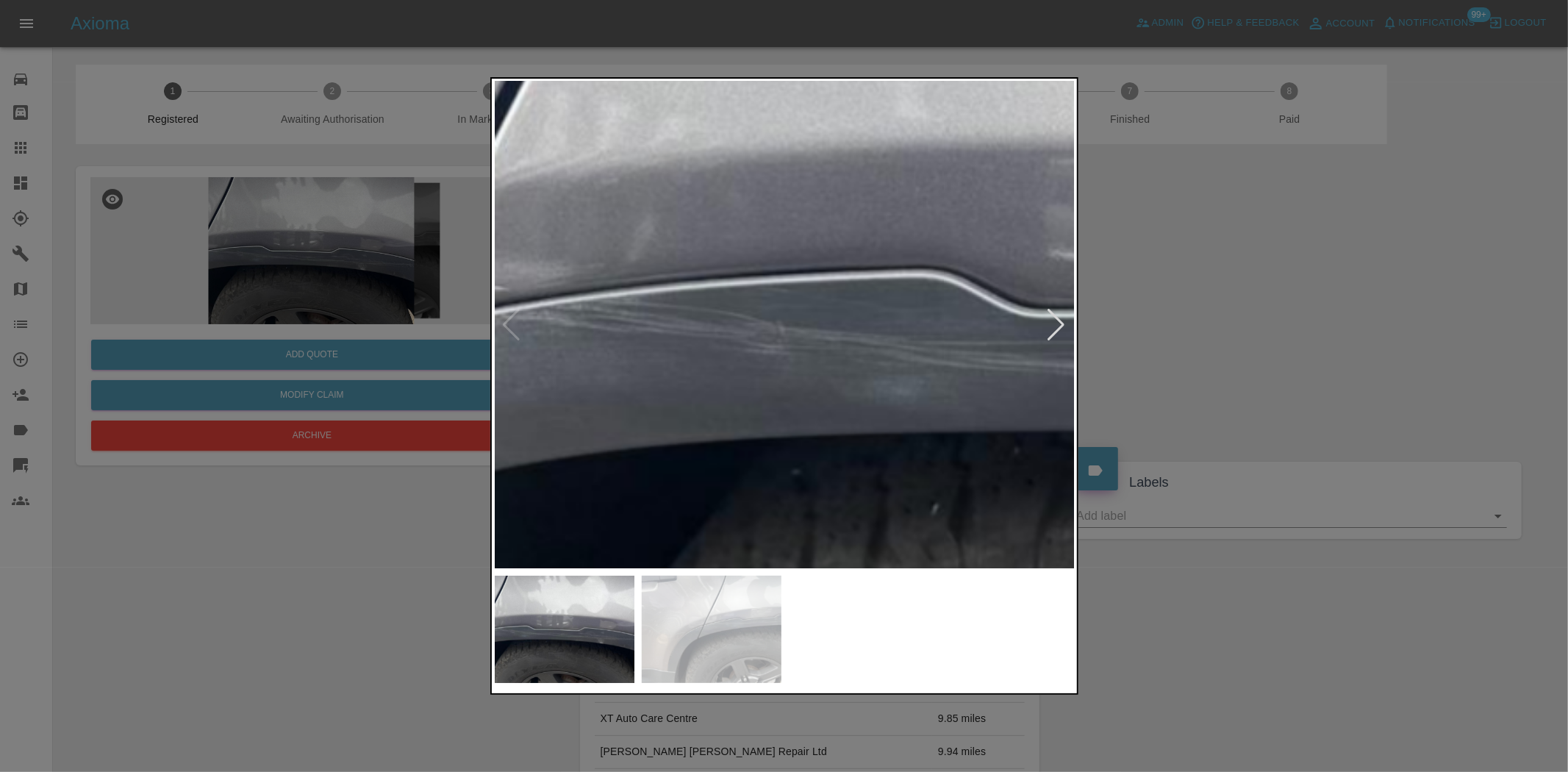
click at [777, 400] on img at bounding box center [1366, 313] width 1742 height 1461
click at [777, 400] on img at bounding box center [1358, 314] width 1742 height 1461
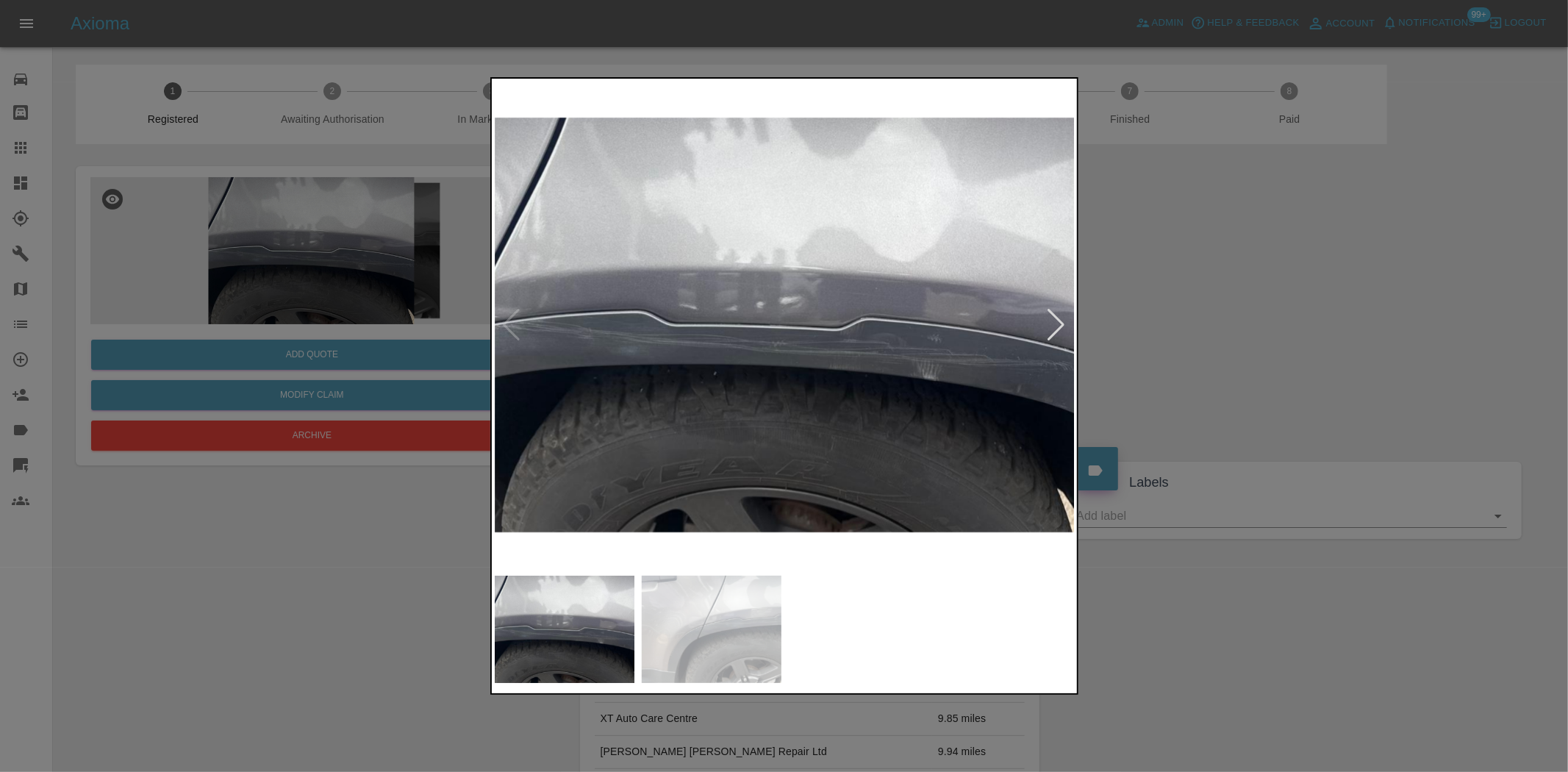
click at [325, 261] on div at bounding box center [784, 386] width 1568 height 772
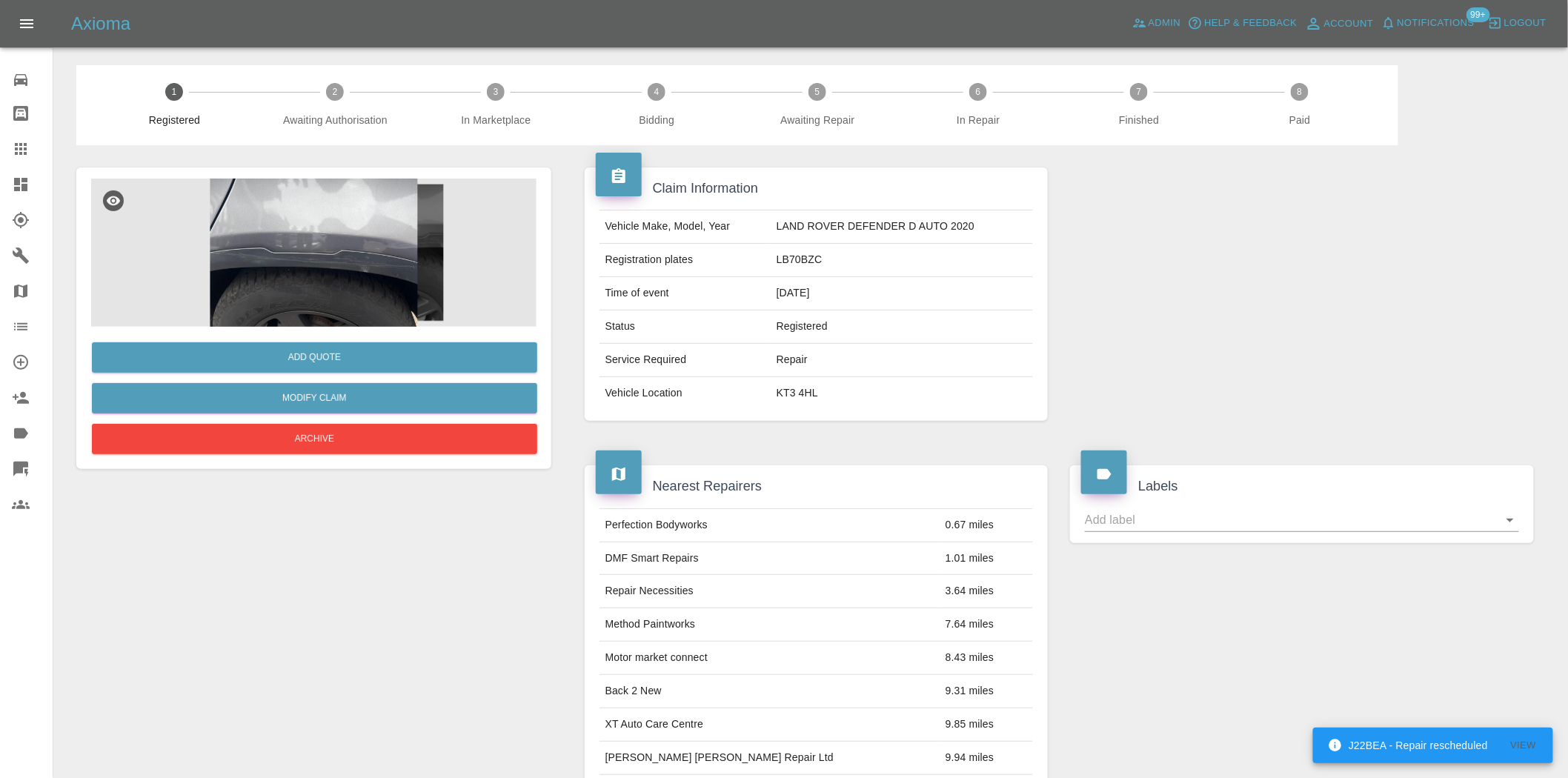
click at [384, 260] on img at bounding box center [314, 253] width 445 height 148
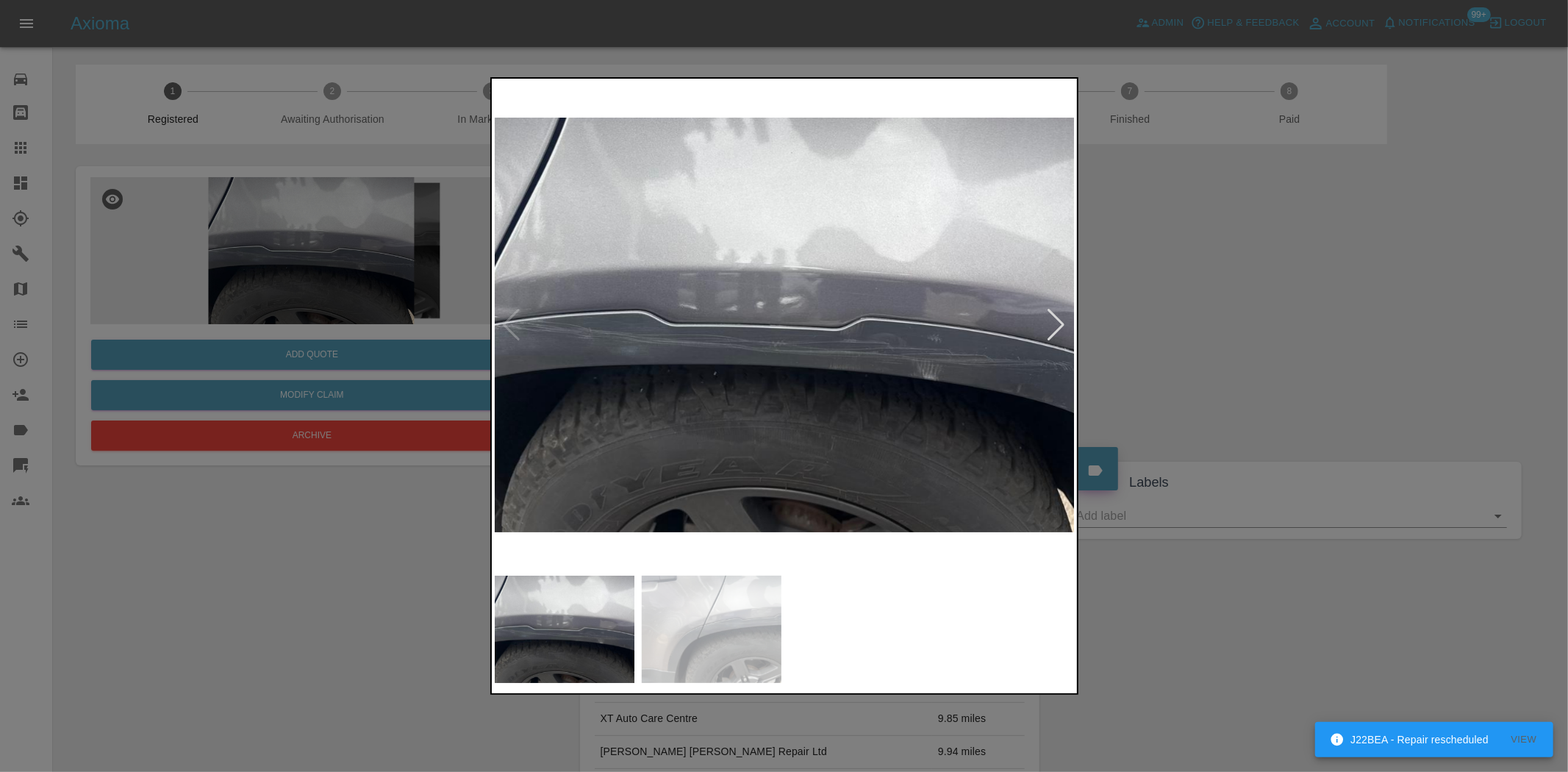
click at [856, 368] on img at bounding box center [784, 325] width 581 height 486
click at [855, 368] on img at bounding box center [784, 325] width 581 height 486
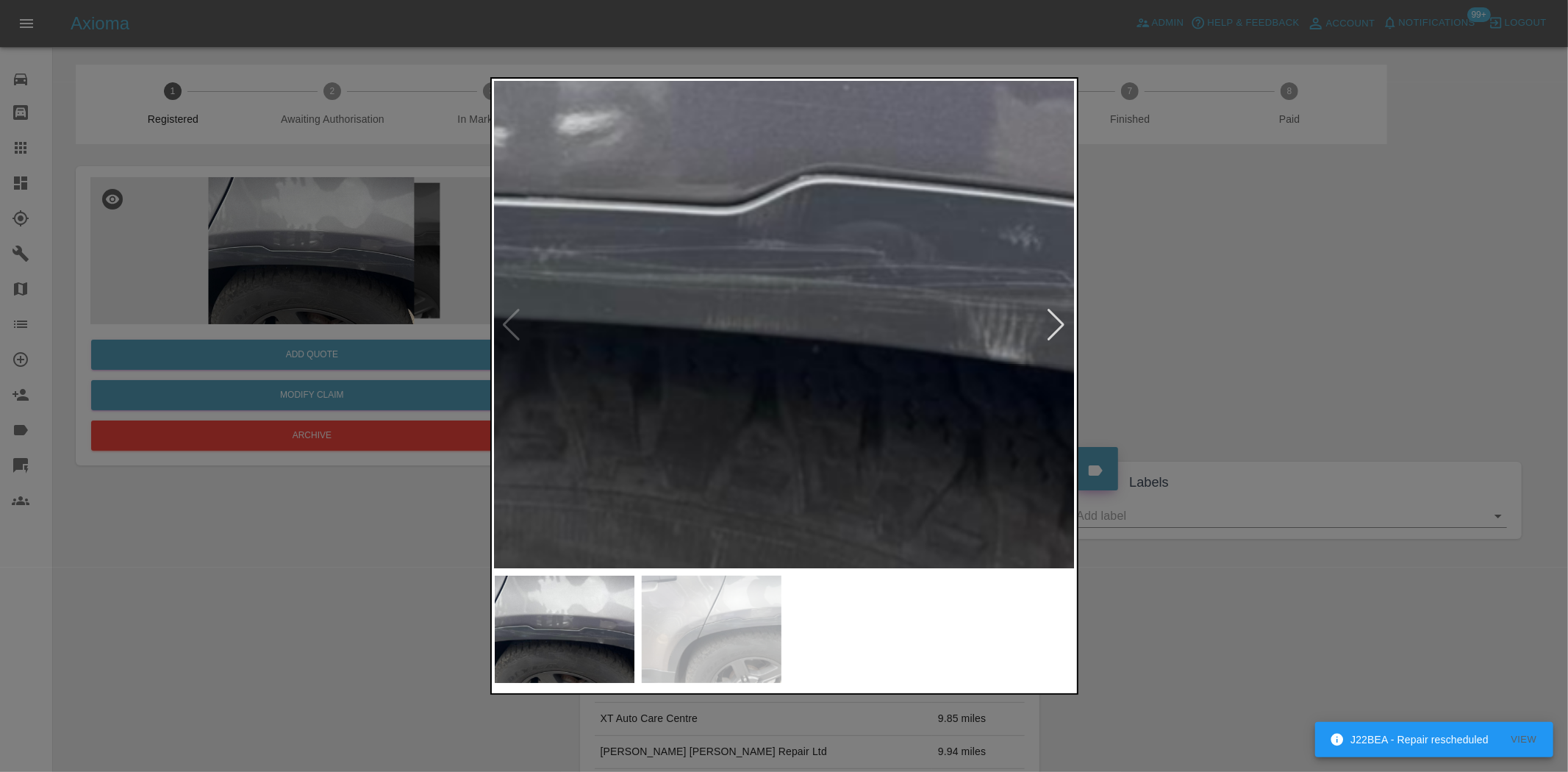
click at [850, 361] on img at bounding box center [572, 197] width 1742 height 1461
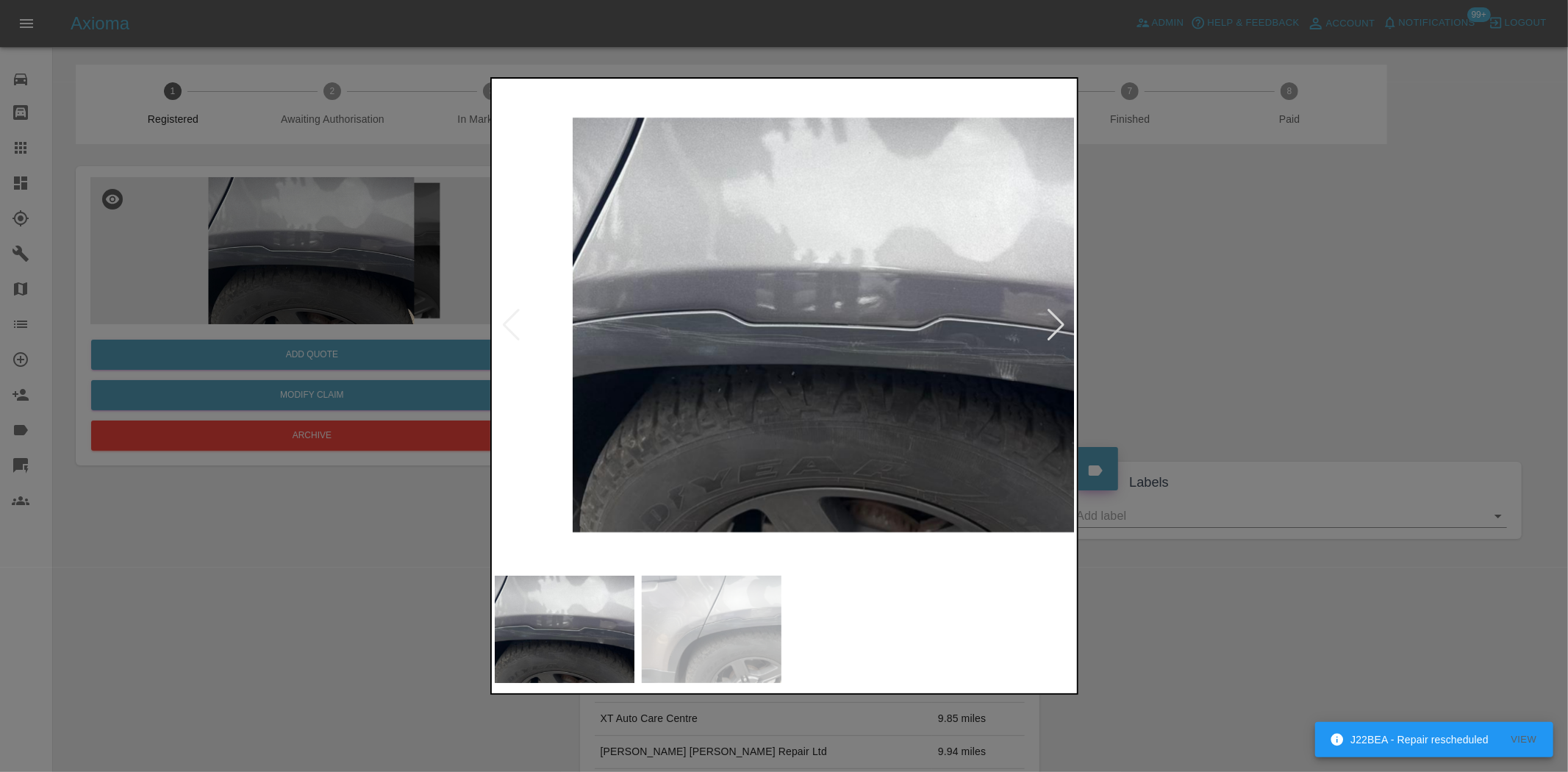
click at [916, 366] on img at bounding box center [862, 325] width 581 height 486
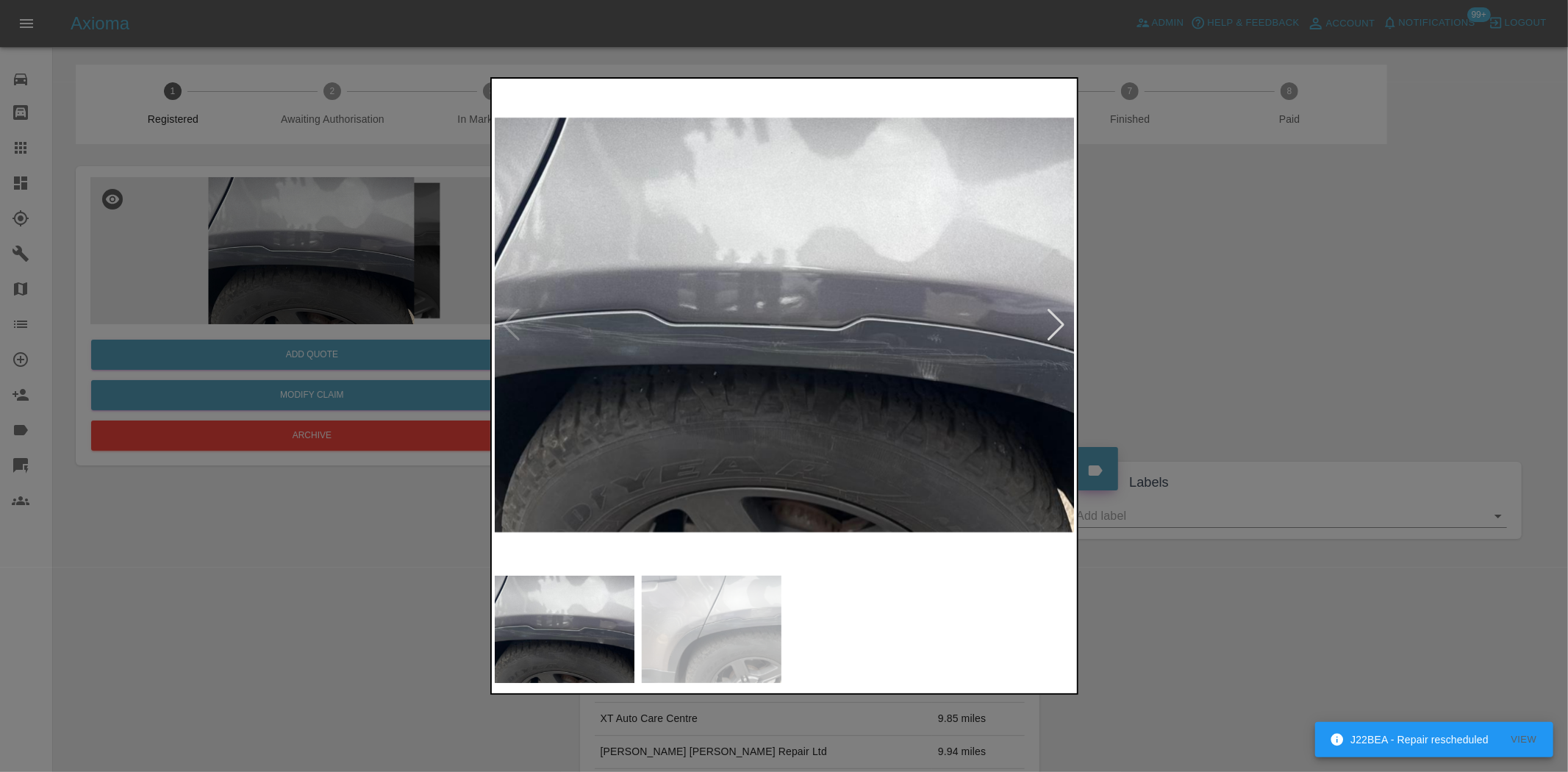
click at [909, 364] on img at bounding box center [784, 325] width 581 height 486
click at [745, 358] on img at bounding box center [784, 325] width 581 height 486
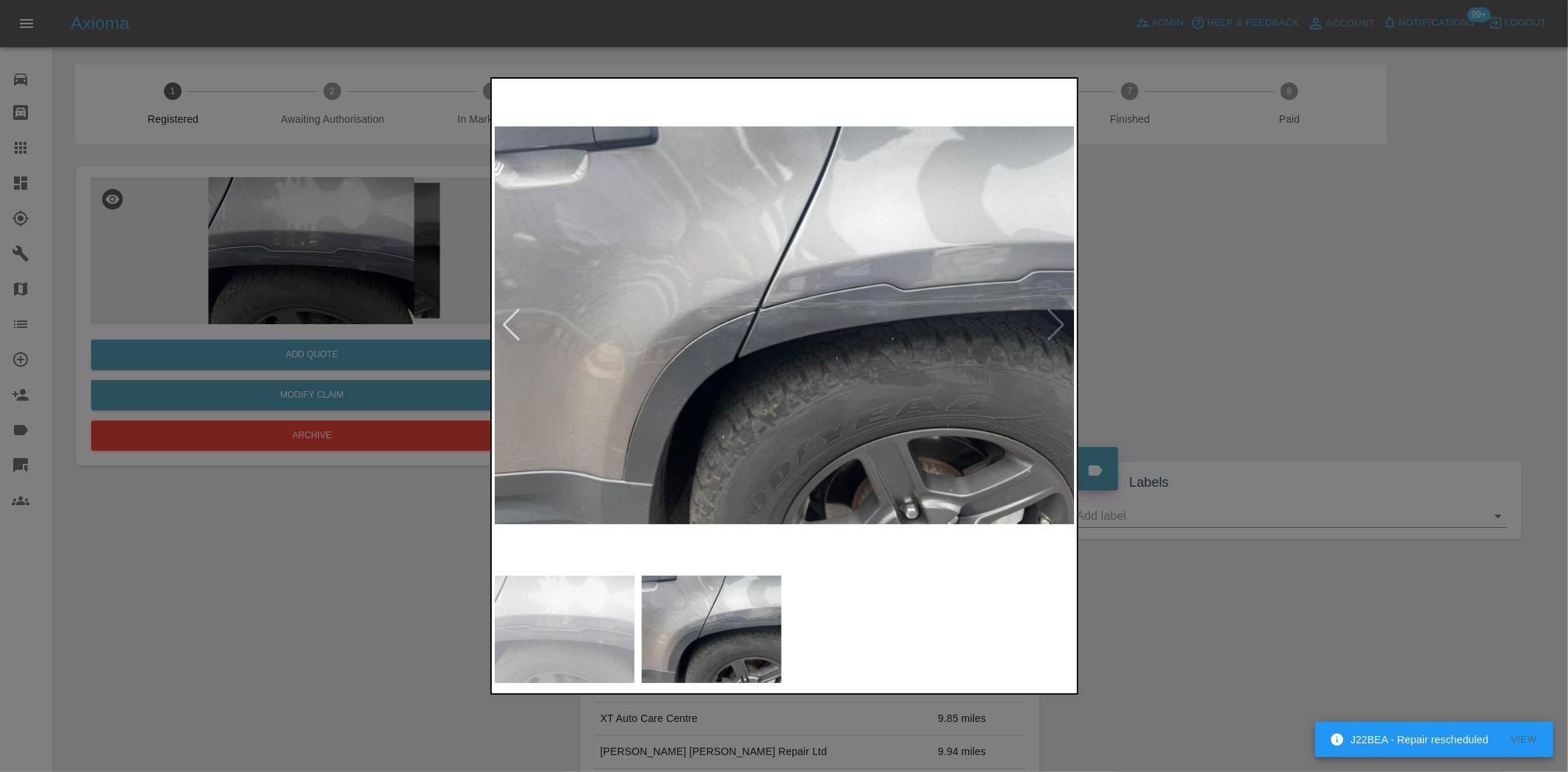
click at [751, 318] on img at bounding box center [784, 325] width 581 height 486
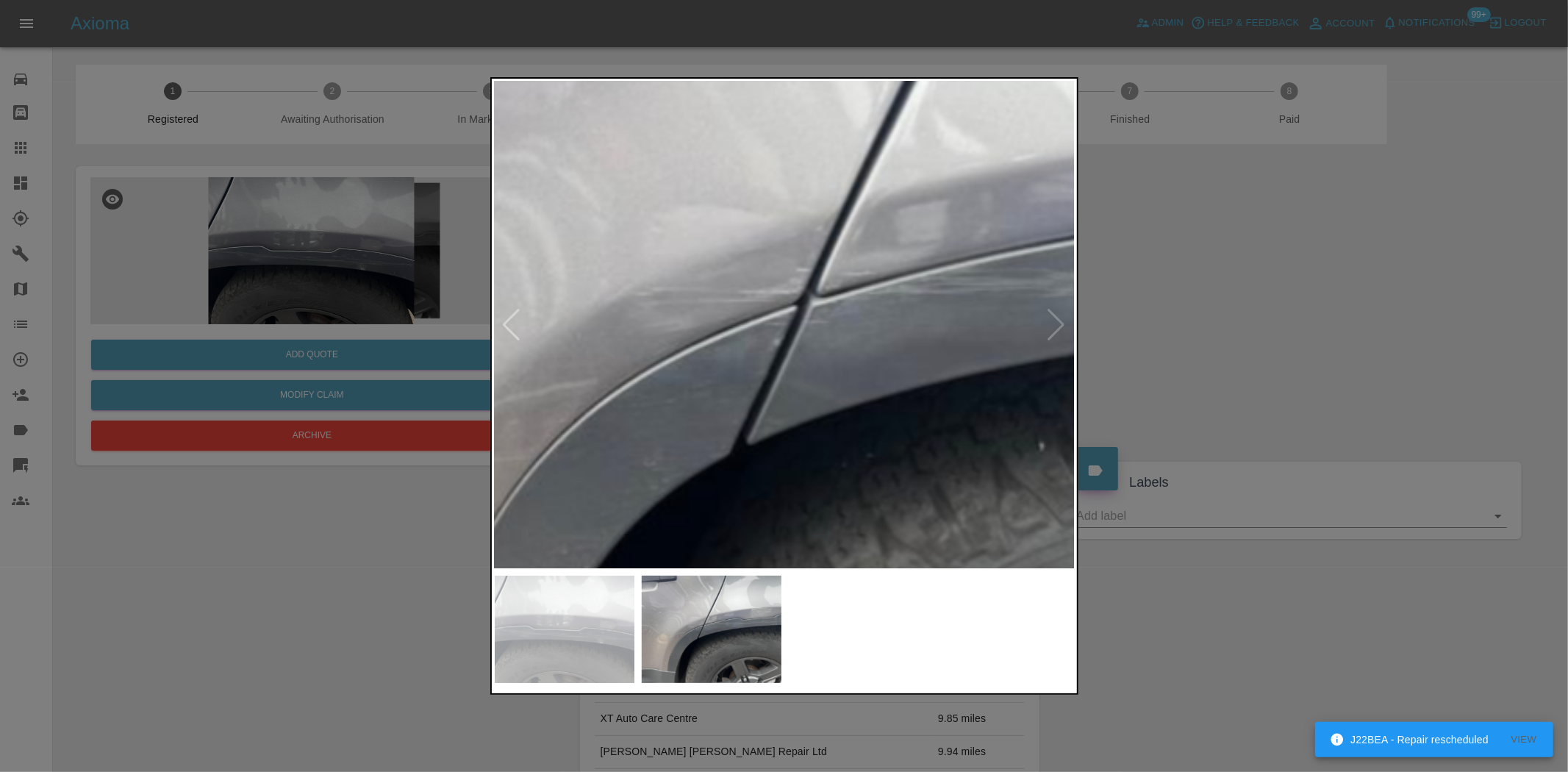
click at [753, 305] on img at bounding box center [885, 346] width 1742 height 1461
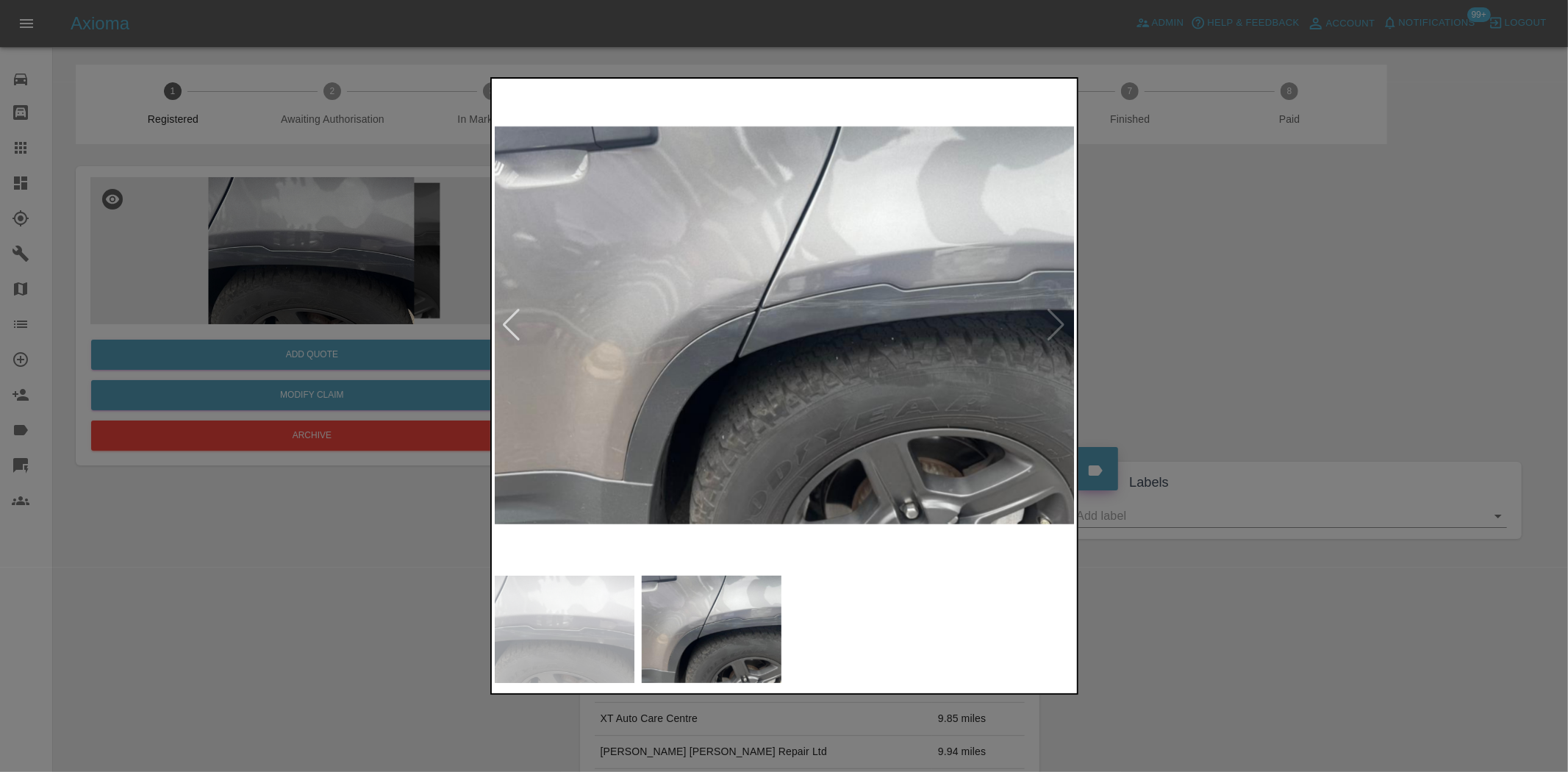
click at [287, 281] on div at bounding box center [784, 386] width 1568 height 772
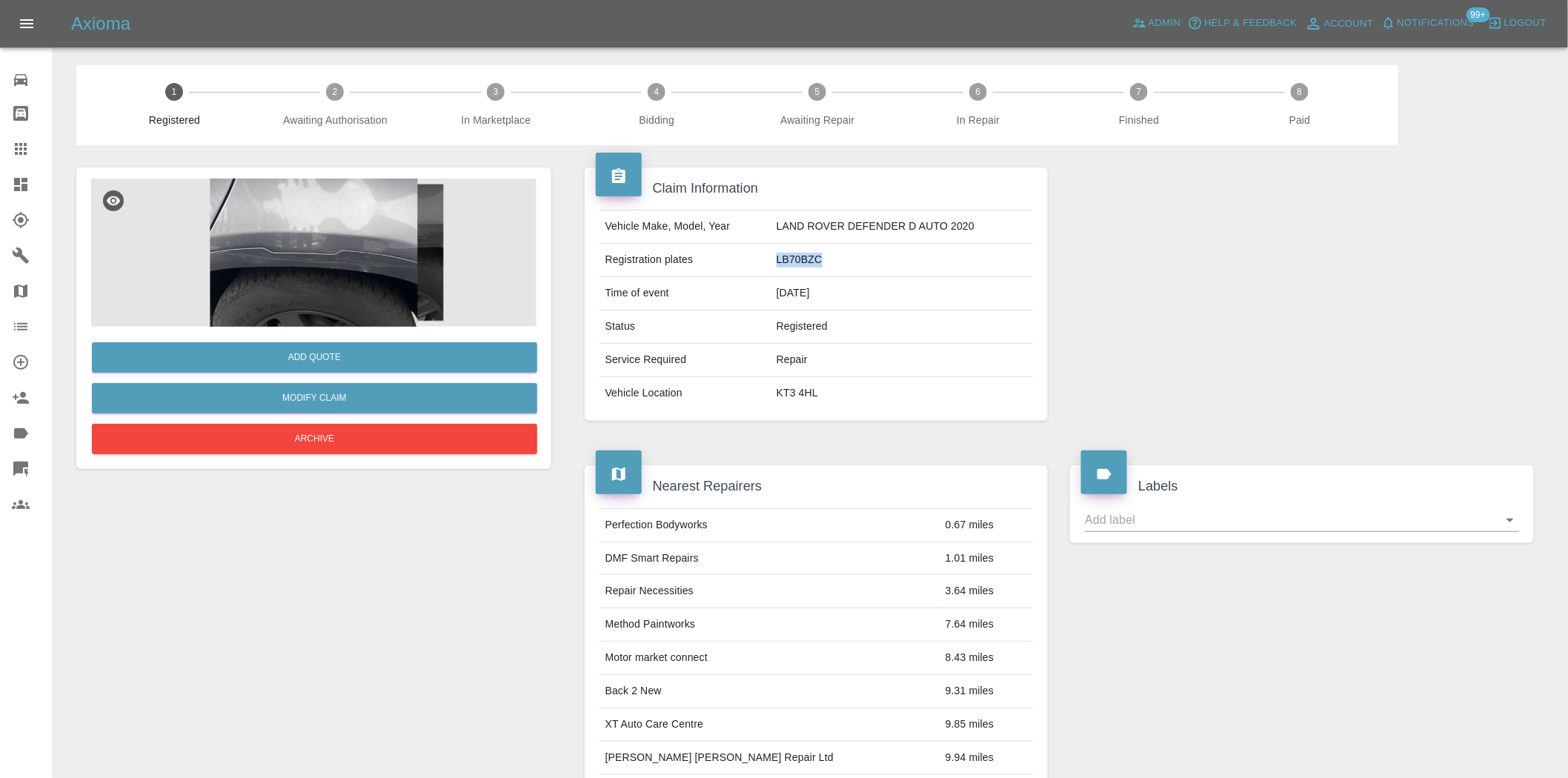
click at [765, 266] on tr "Registration plates LB70BZC" at bounding box center [816, 260] width 434 height 33
copy tr "LB70BZC"
drag, startPoint x: 808, startPoint y: 219, endPoint x: 842, endPoint y: 219, distance: 34.0
click at [842, 219] on td "LAND ROVER DEFENDER D AUTO 2020" at bounding box center [902, 227] width 263 height 33
copy td "LAND ROVER"
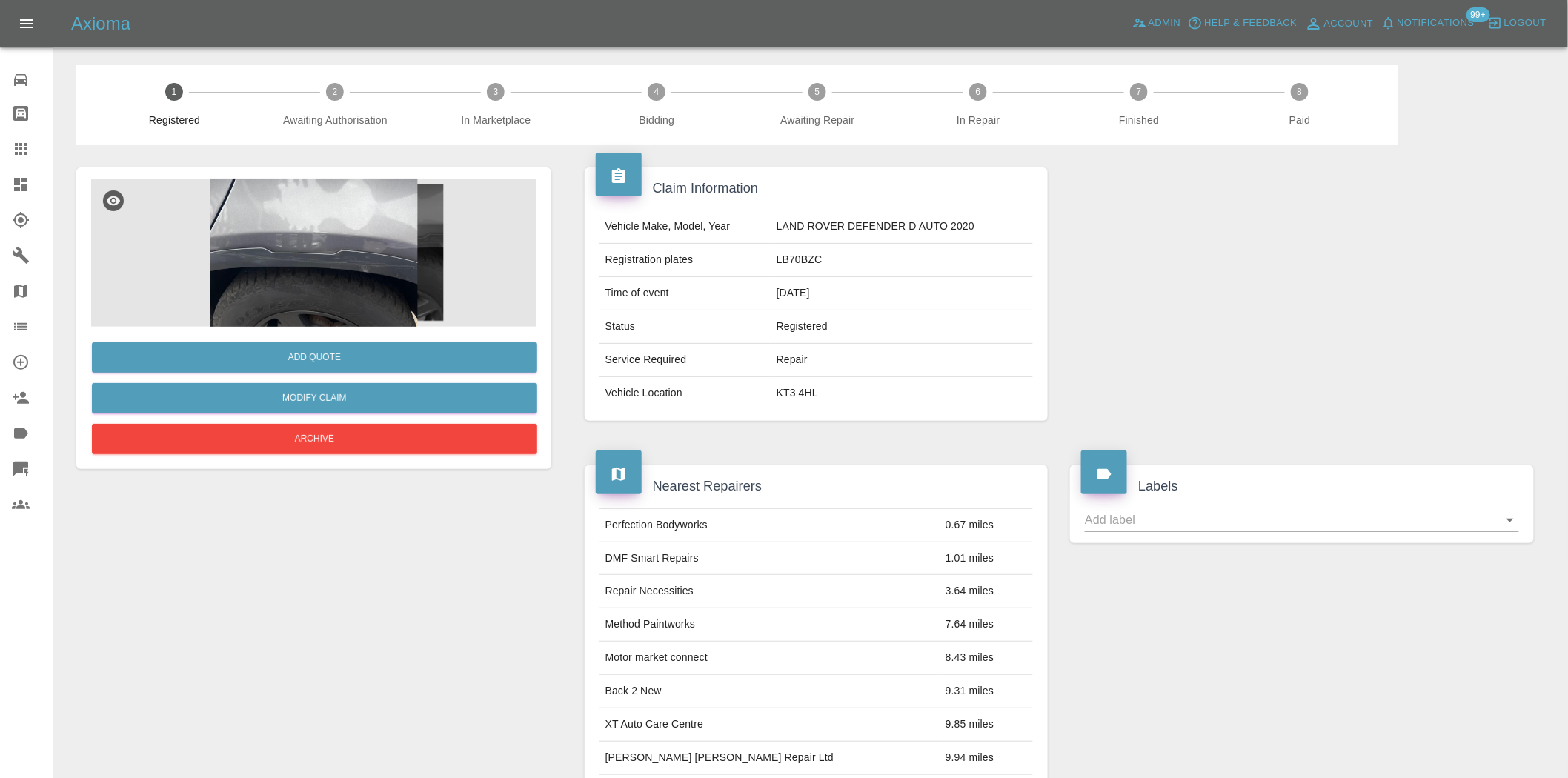
drag, startPoint x: 699, startPoint y: 175, endPoint x: 998, endPoint y: 232, distance: 304.4
click at [716, 182] on div "Claim Information" at bounding box center [816, 183] width 441 height 31
click at [864, 234] on td "LAND ROVER DEFENDER D AUTO 2020" at bounding box center [902, 227] width 263 height 33
drag, startPoint x: 847, startPoint y: 224, endPoint x: 972, endPoint y: 225, distance: 125.0
click at [972, 225] on td "LAND ROVER DEFENDER D AUTO 2020" at bounding box center [902, 227] width 263 height 33
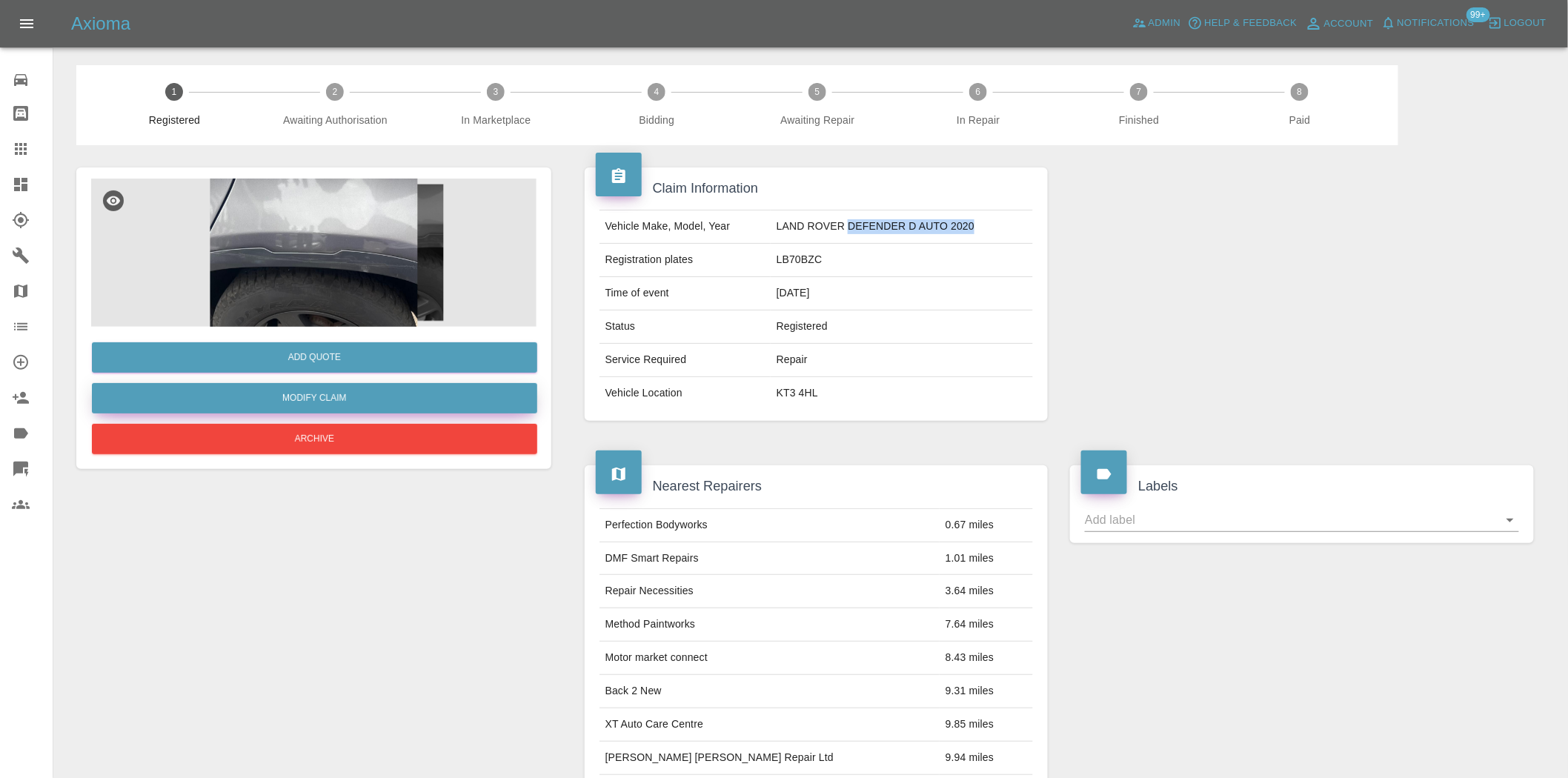
copy td "DEFENDER D AUTO 2020"
click at [794, 264] on td "LB70BZC" at bounding box center [902, 260] width 263 height 33
copy td "LB70BZC"
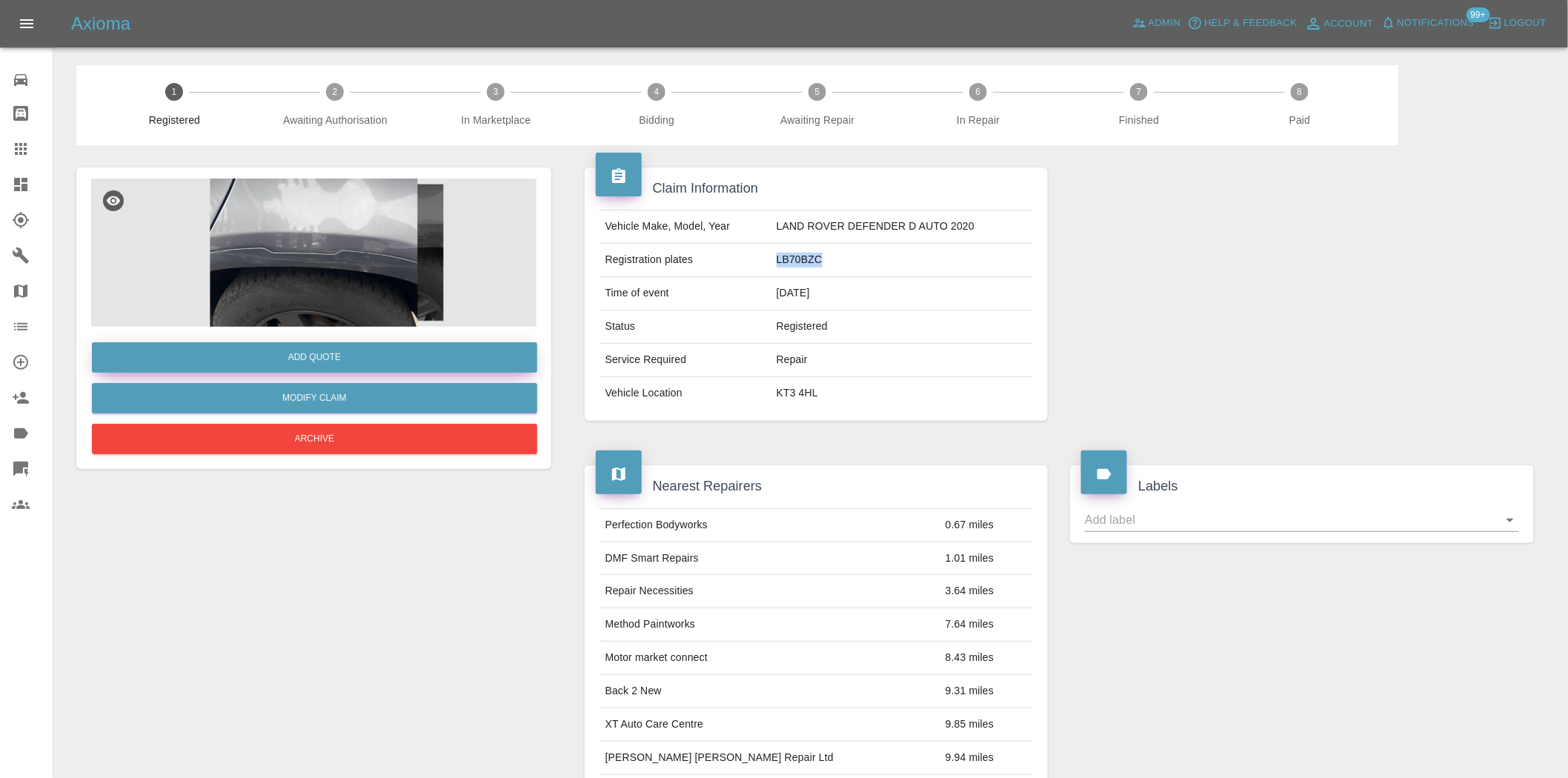
click at [315, 353] on button "Add Quote" at bounding box center [314, 357] width 445 height 30
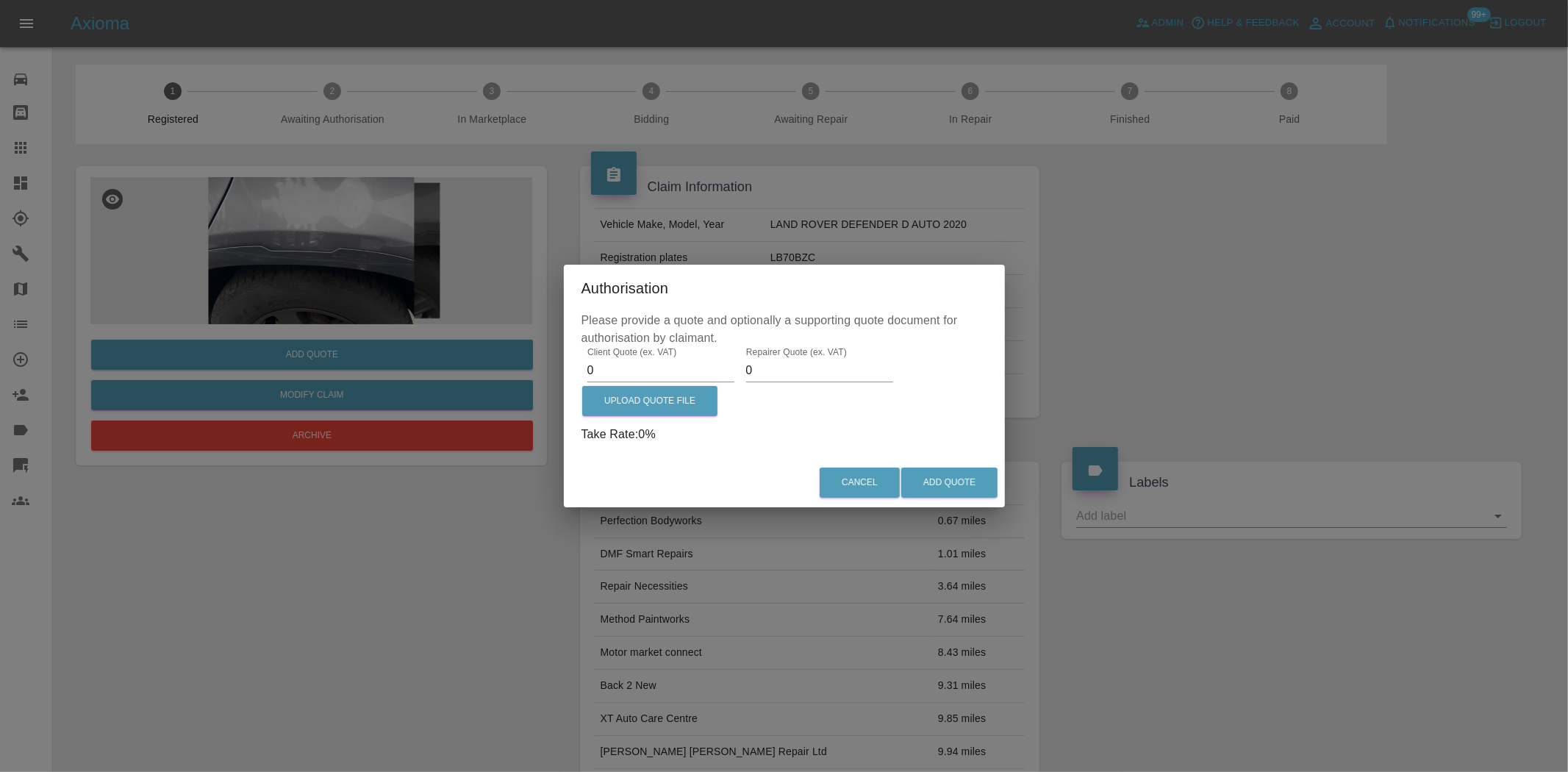
drag, startPoint x: 600, startPoint y: 372, endPoint x: 535, endPoint y: 371, distance: 65.0
click at [535, 371] on div "Authorisation Please provide a quote and optionally a supporting quote document…" at bounding box center [784, 386] width 1568 height 772
type input "650"
click at [651, 410] on label "Upload Quote File" at bounding box center [650, 401] width 135 height 30
click at [0, 0] on input "Upload Quote File" at bounding box center [0, 0] width 0 height 0
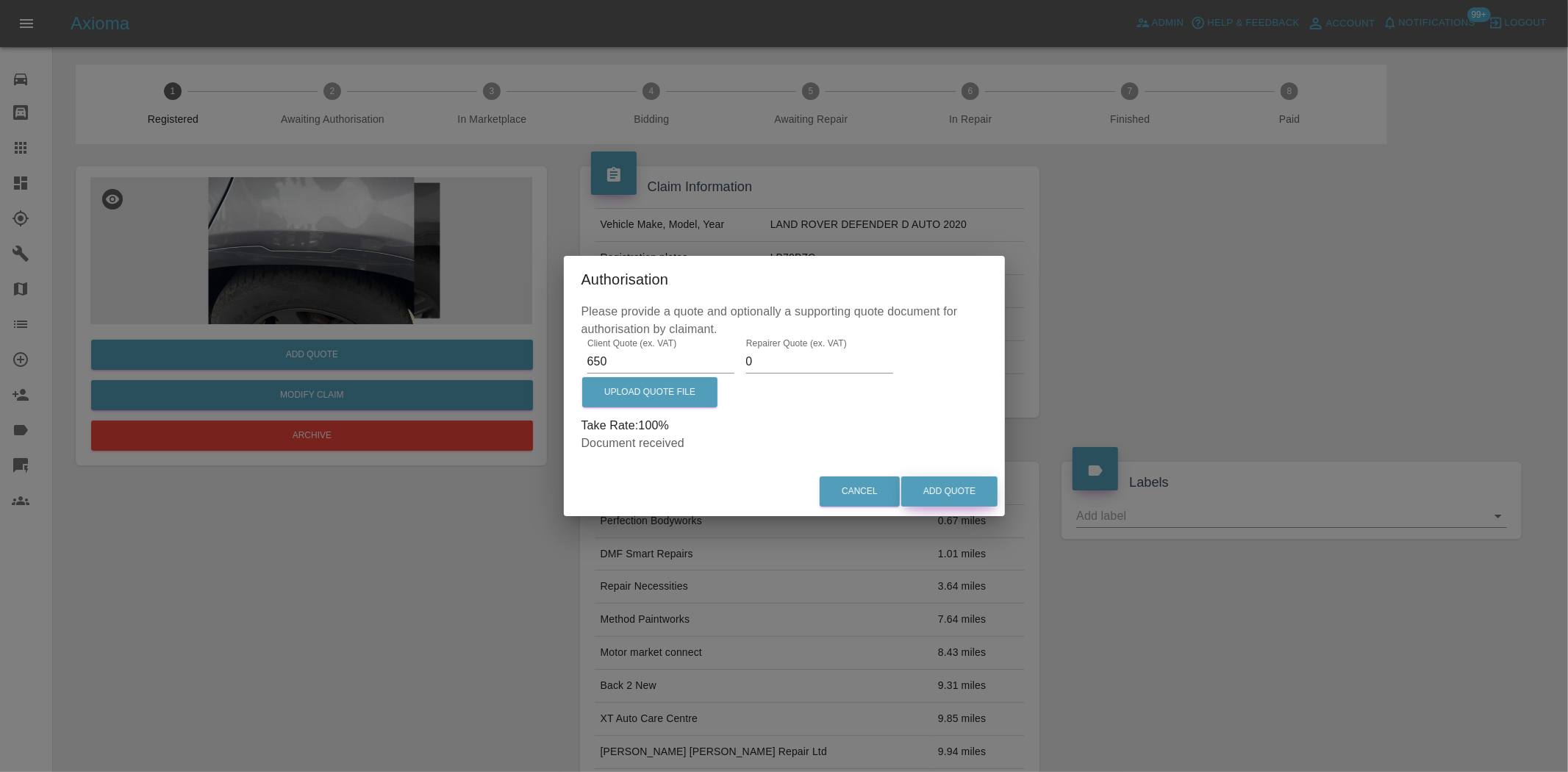
click at [958, 482] on button "Add Quote" at bounding box center [949, 491] width 96 height 30
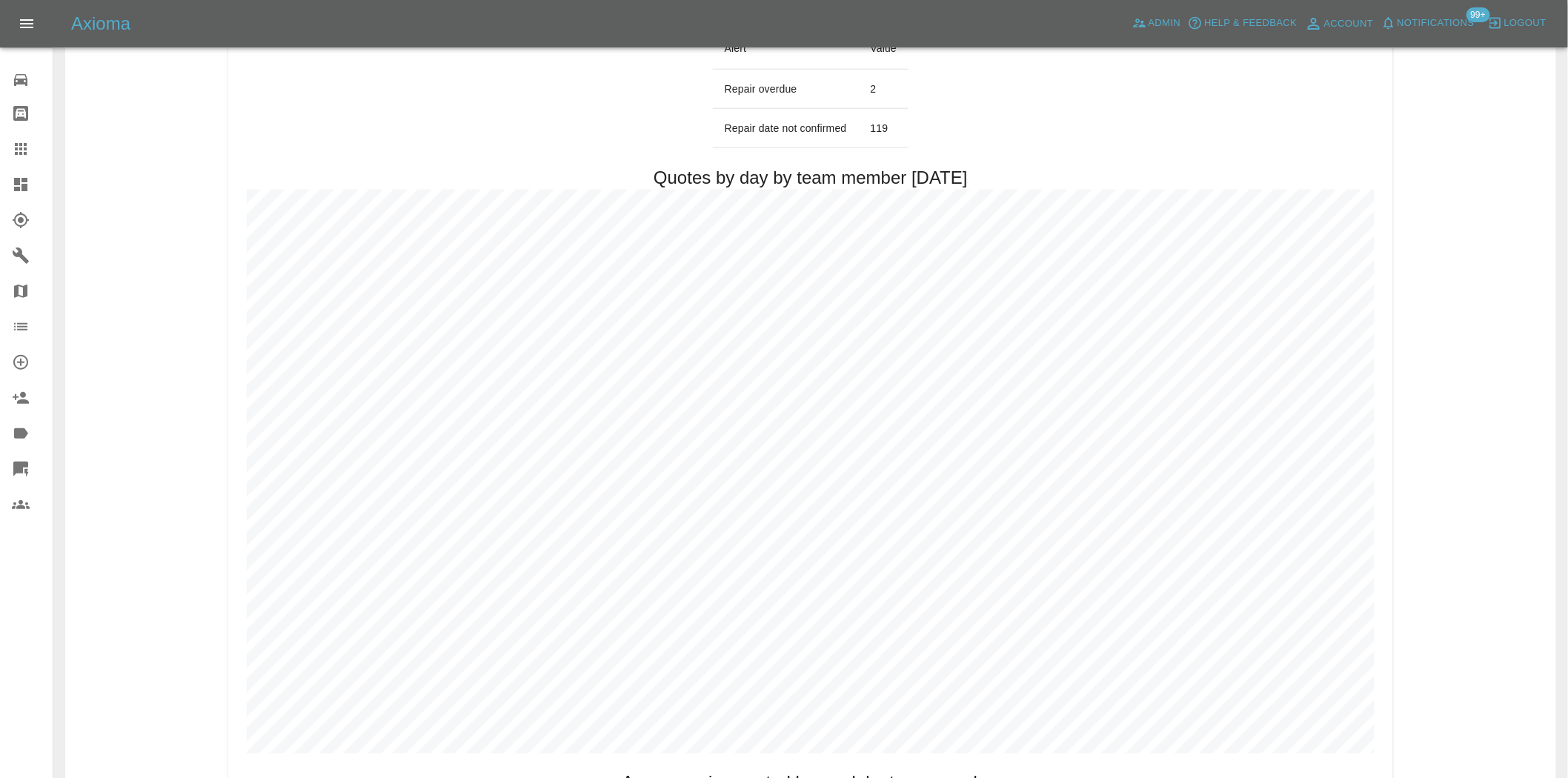
scroll to position [658, 0]
